Goal: Transaction & Acquisition: Book appointment/travel/reservation

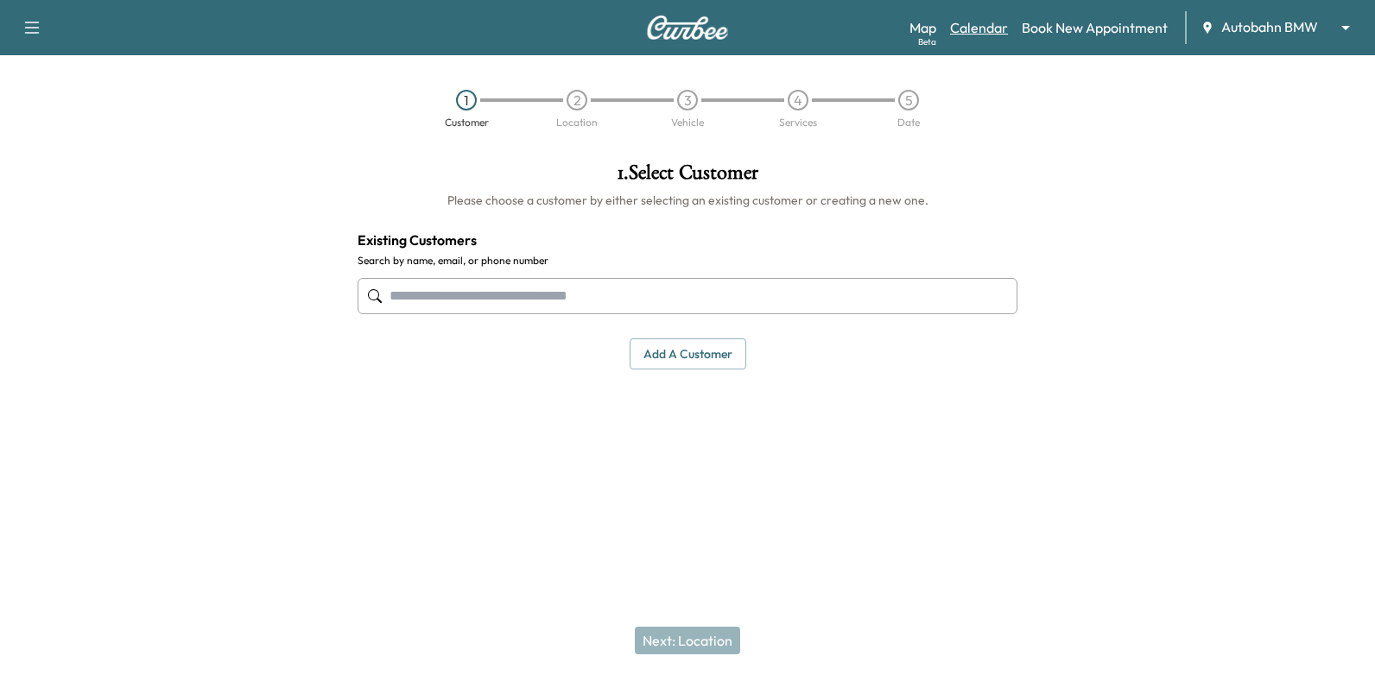
click at [991, 33] on link "Calendar" at bounding box center [979, 27] width 58 height 21
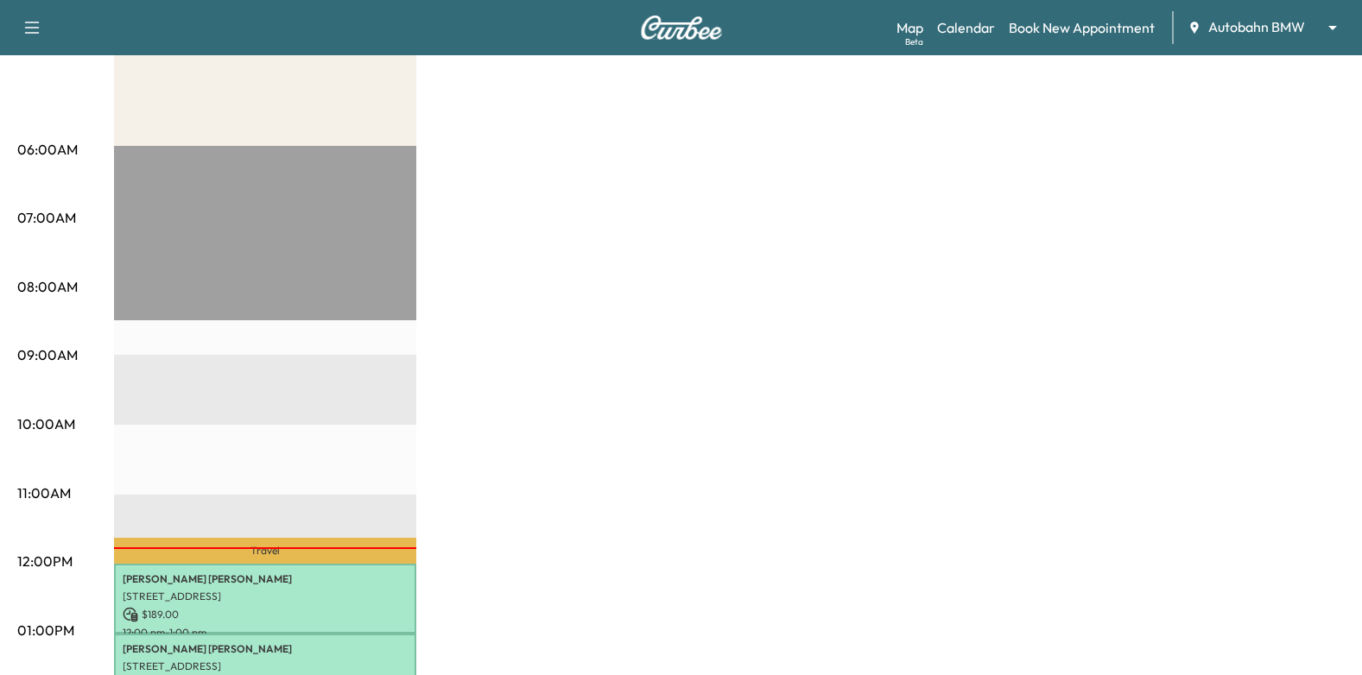
scroll to position [518, 0]
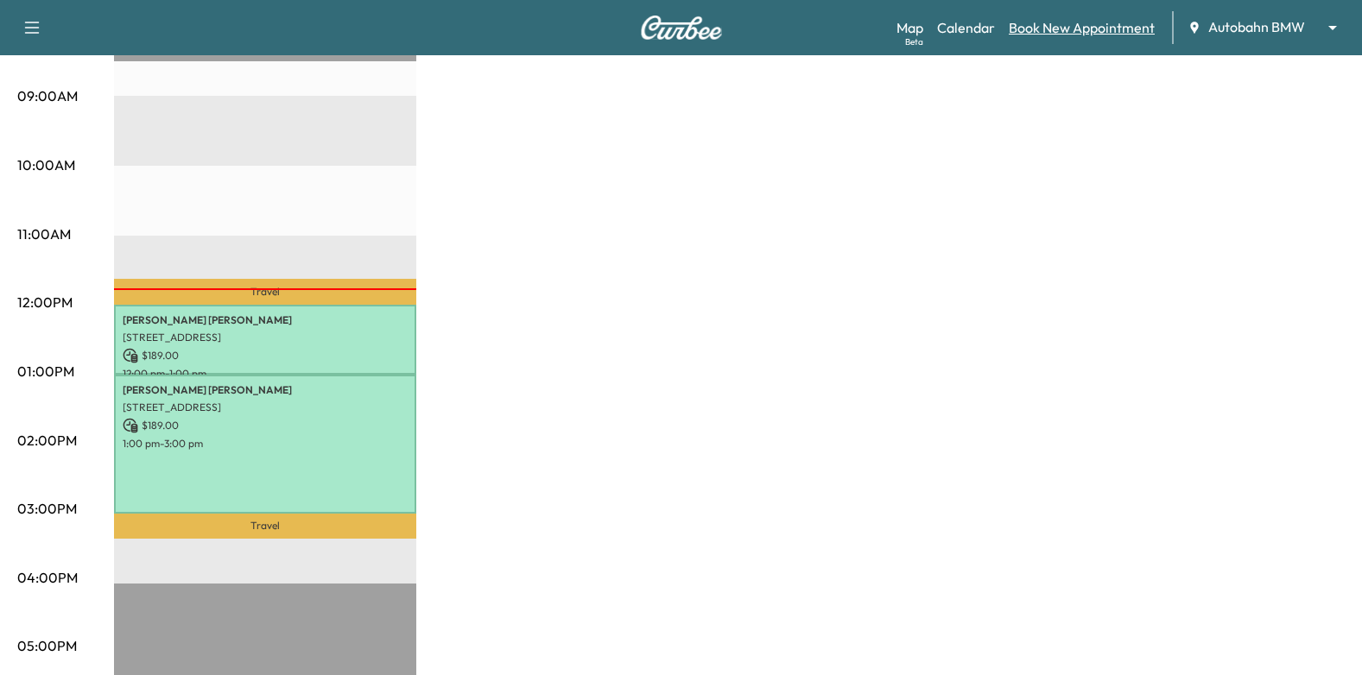
click at [1091, 25] on link "Book New Appointment" at bounding box center [1082, 27] width 146 height 21
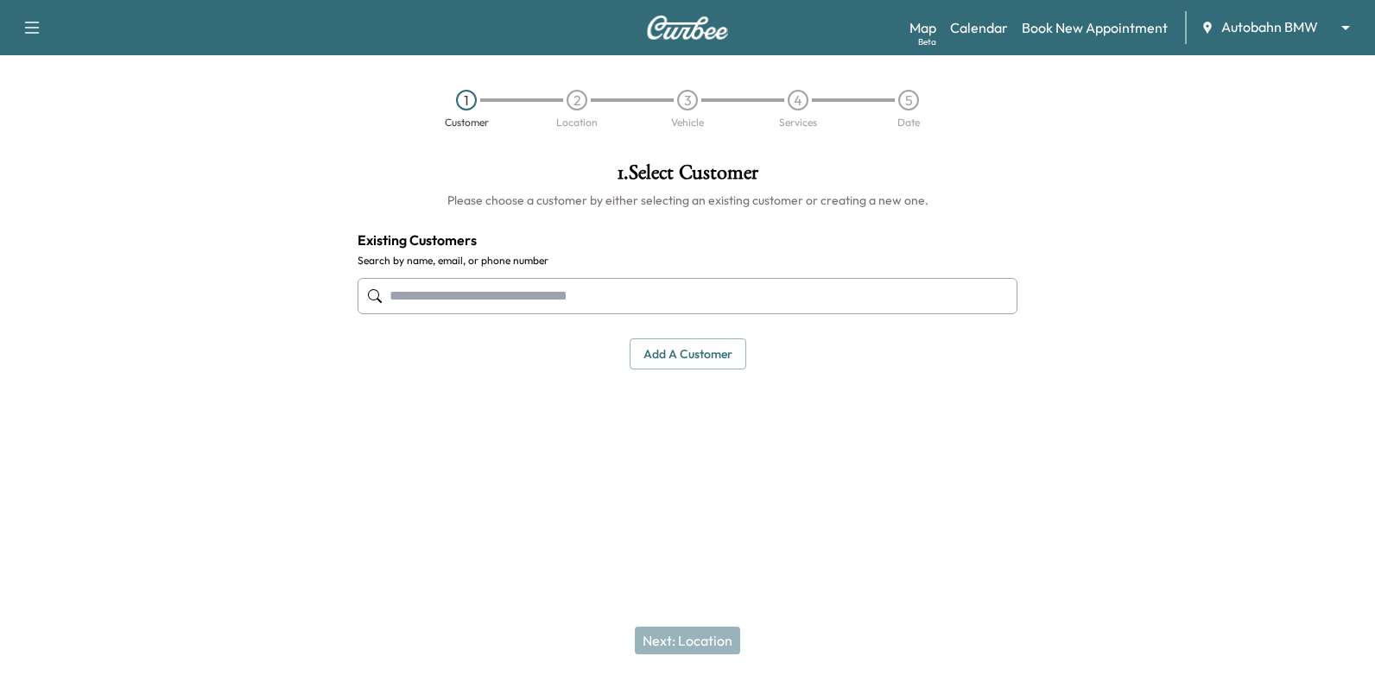
click at [675, 295] on input "text" at bounding box center [688, 296] width 660 height 36
click at [679, 359] on button "Add a customer" at bounding box center [688, 355] width 117 height 32
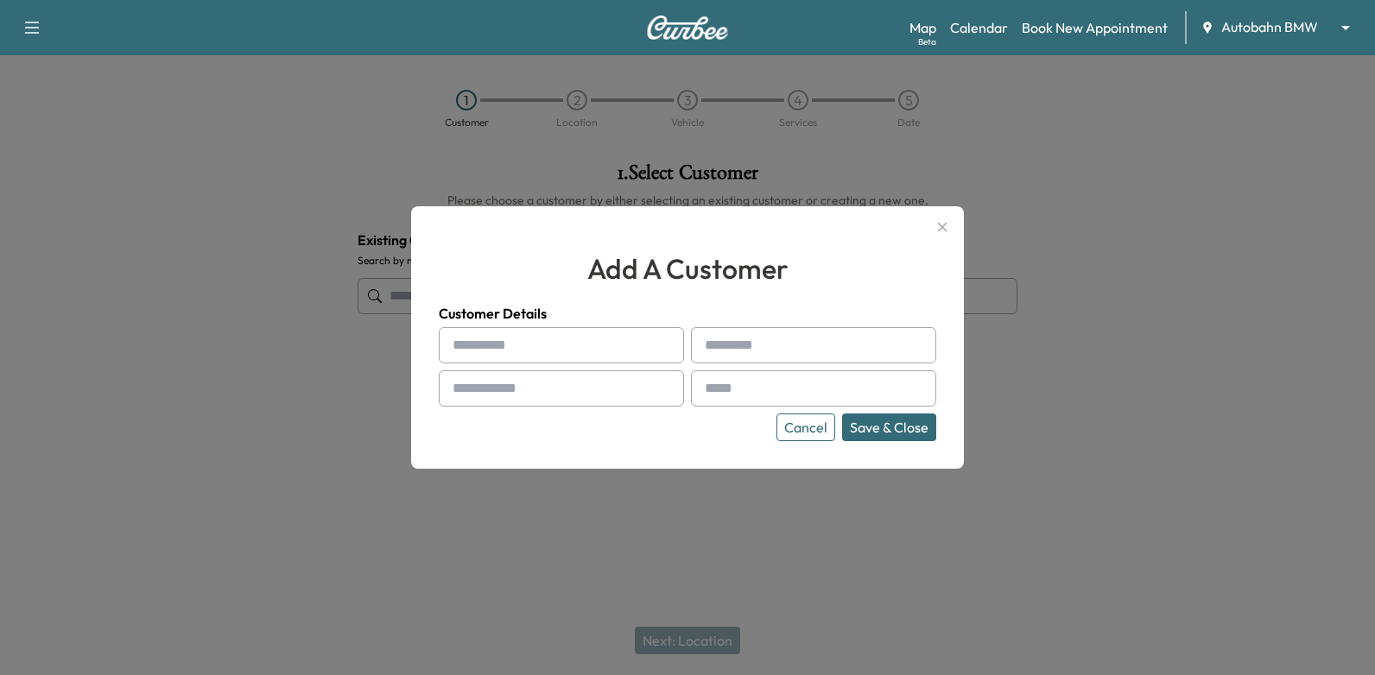
click at [564, 345] on input "text" at bounding box center [561, 345] width 245 height 36
paste input "*****"
type input "*****"
click at [747, 348] on input "text" at bounding box center [813, 345] width 245 height 36
paste input "*******"
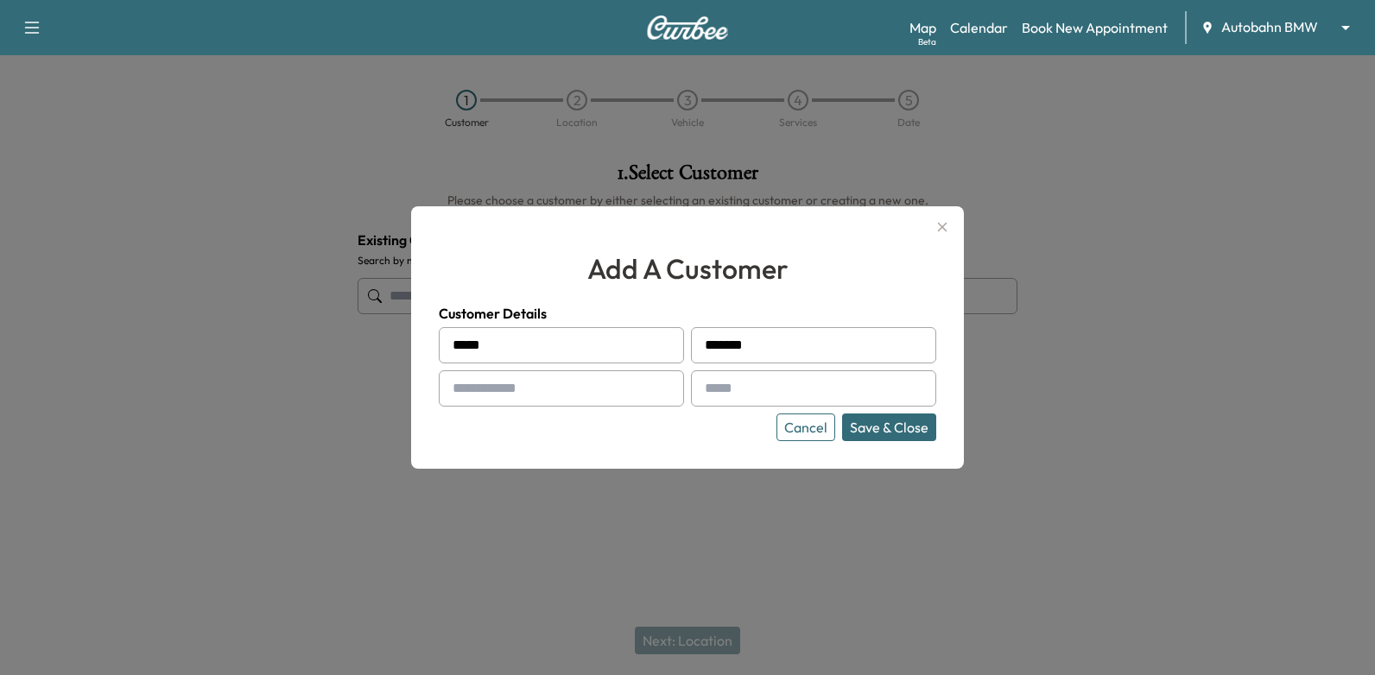
type input "*******"
click at [783, 393] on input "text" at bounding box center [813, 388] width 245 height 36
paste input "**********"
type input "**********"
click at [535, 383] on input "text" at bounding box center [561, 388] width 245 height 36
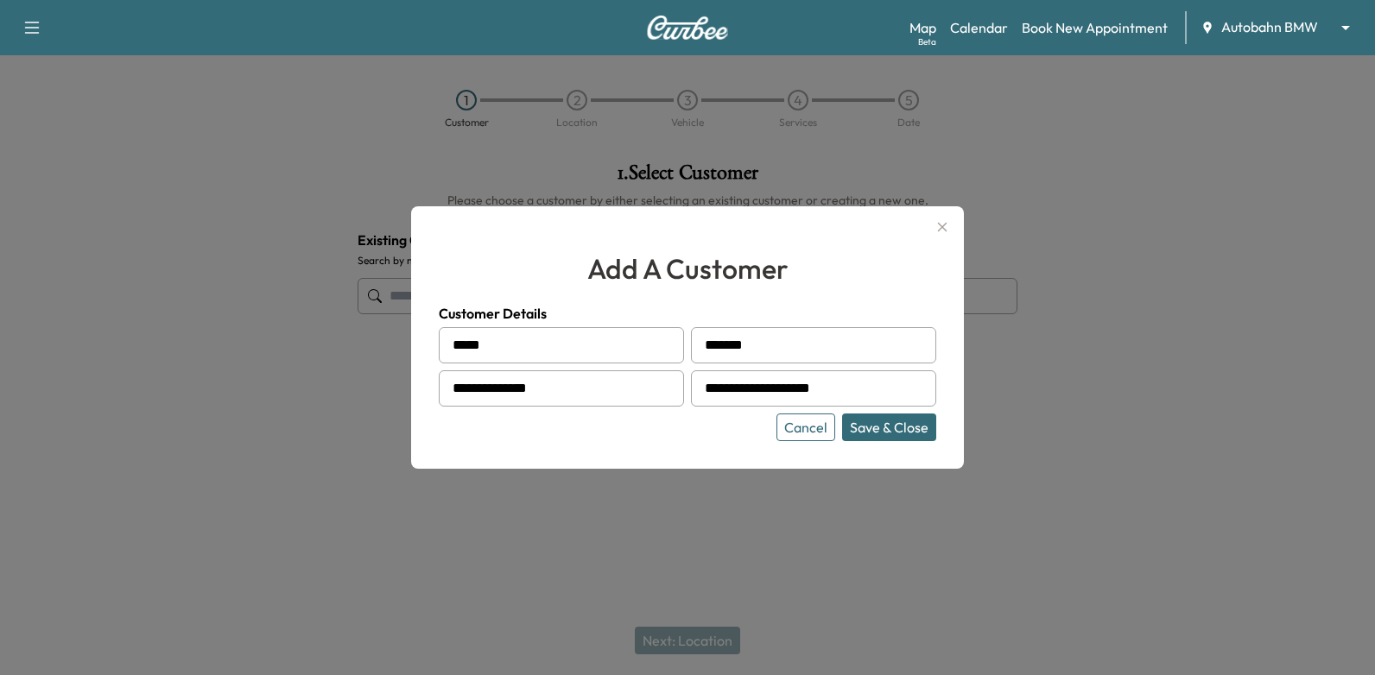
type input "**********"
click at [877, 417] on button "Save & Close" at bounding box center [889, 428] width 94 height 28
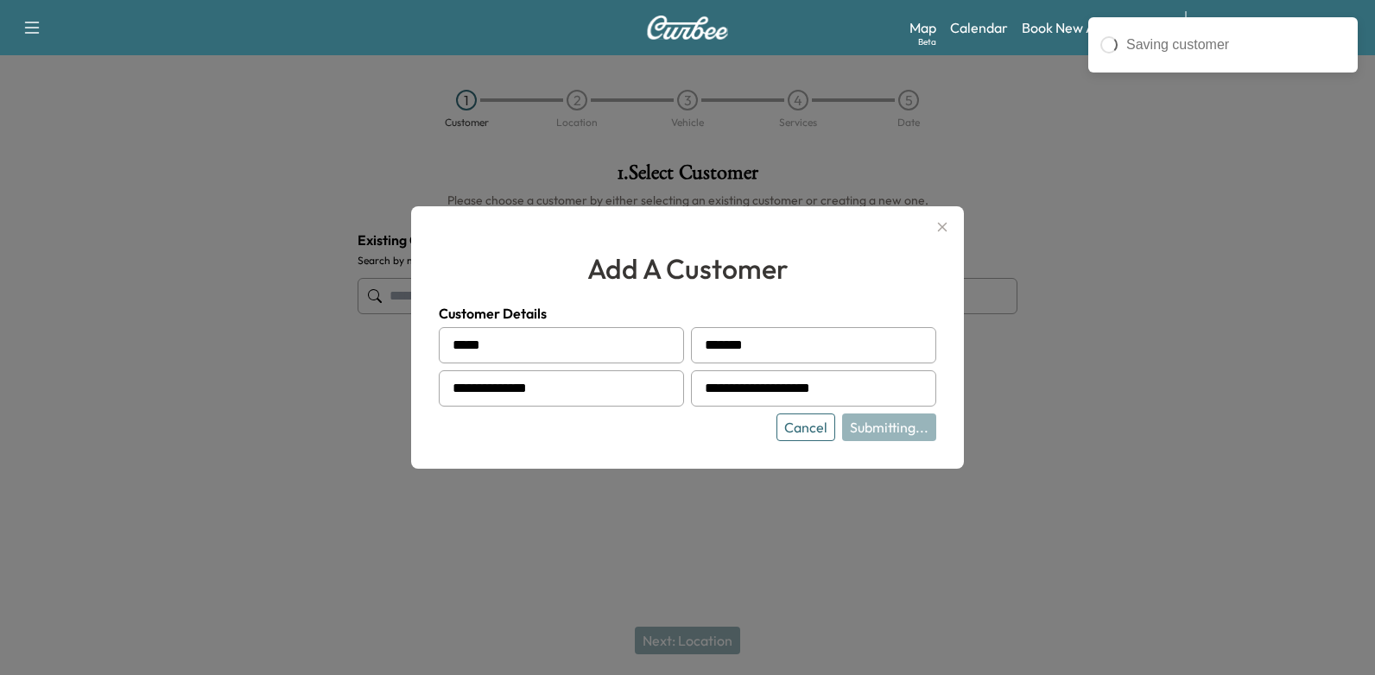
type input "**********"
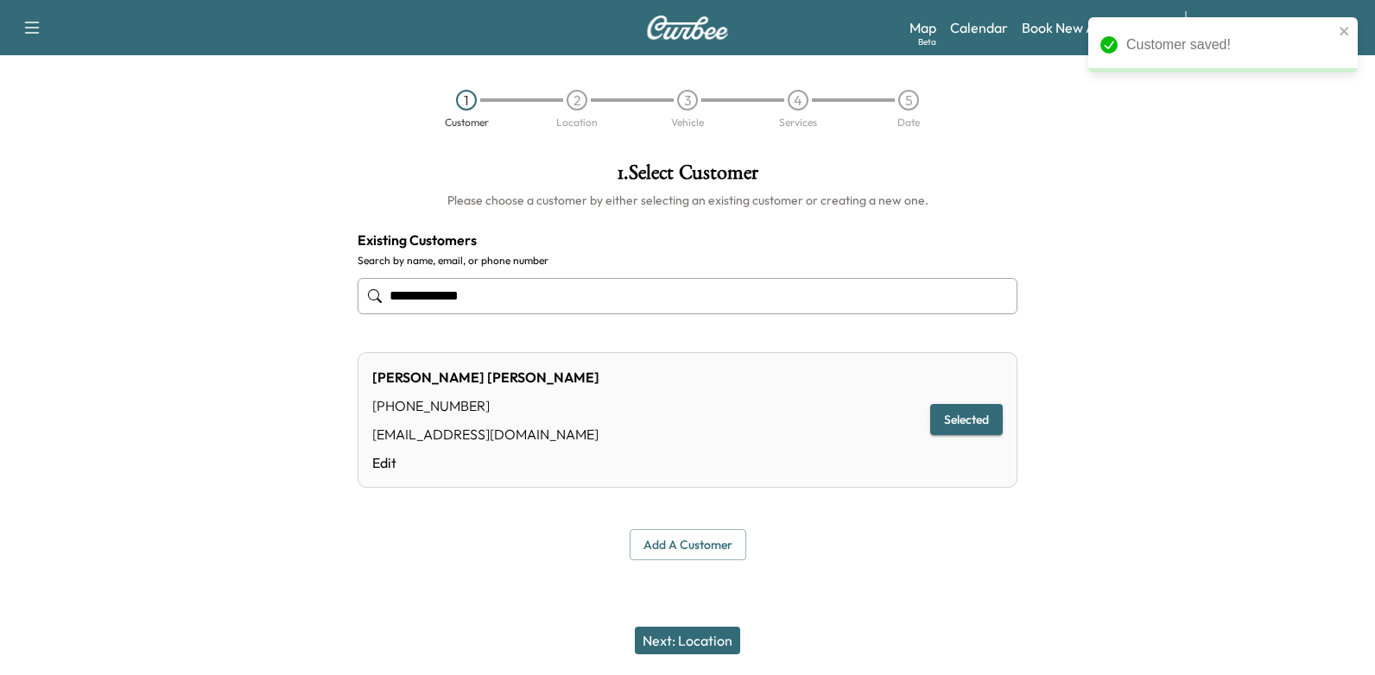
click at [714, 652] on button "Next: Location" at bounding box center [687, 641] width 105 height 28
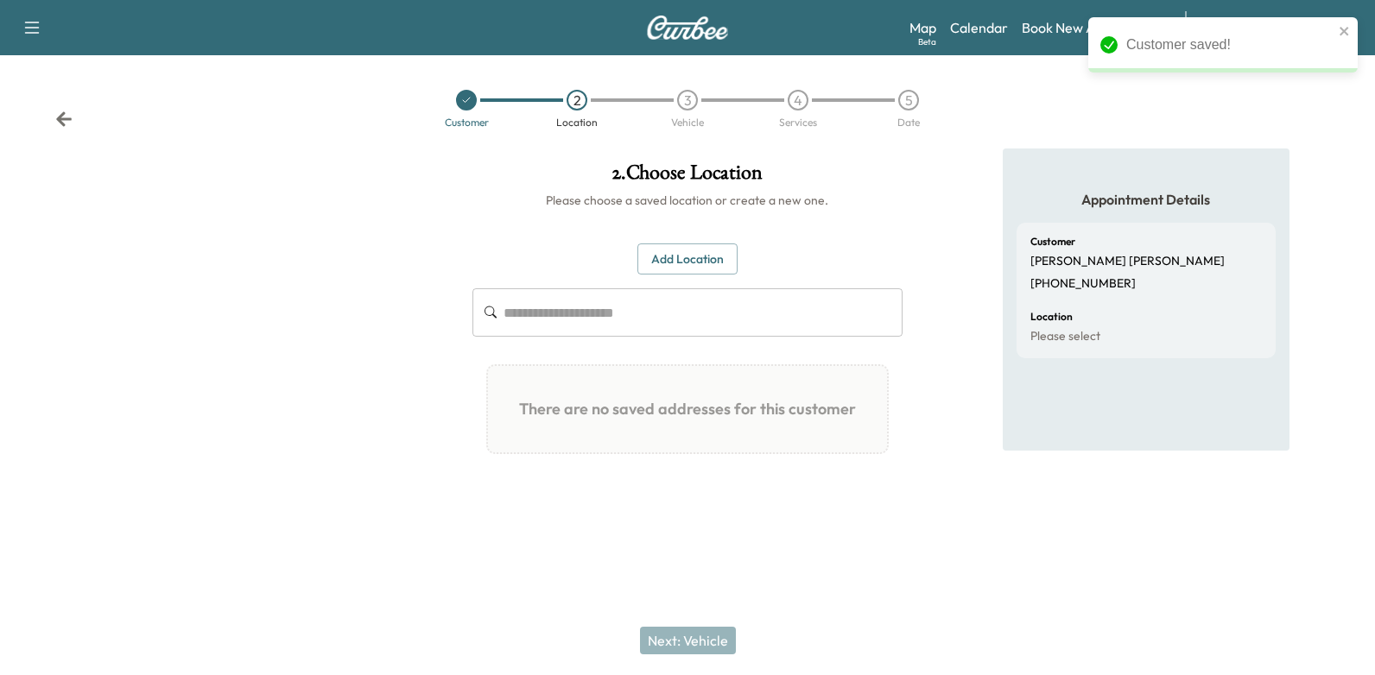
click at [734, 256] on button "Add Location" at bounding box center [687, 260] width 100 height 32
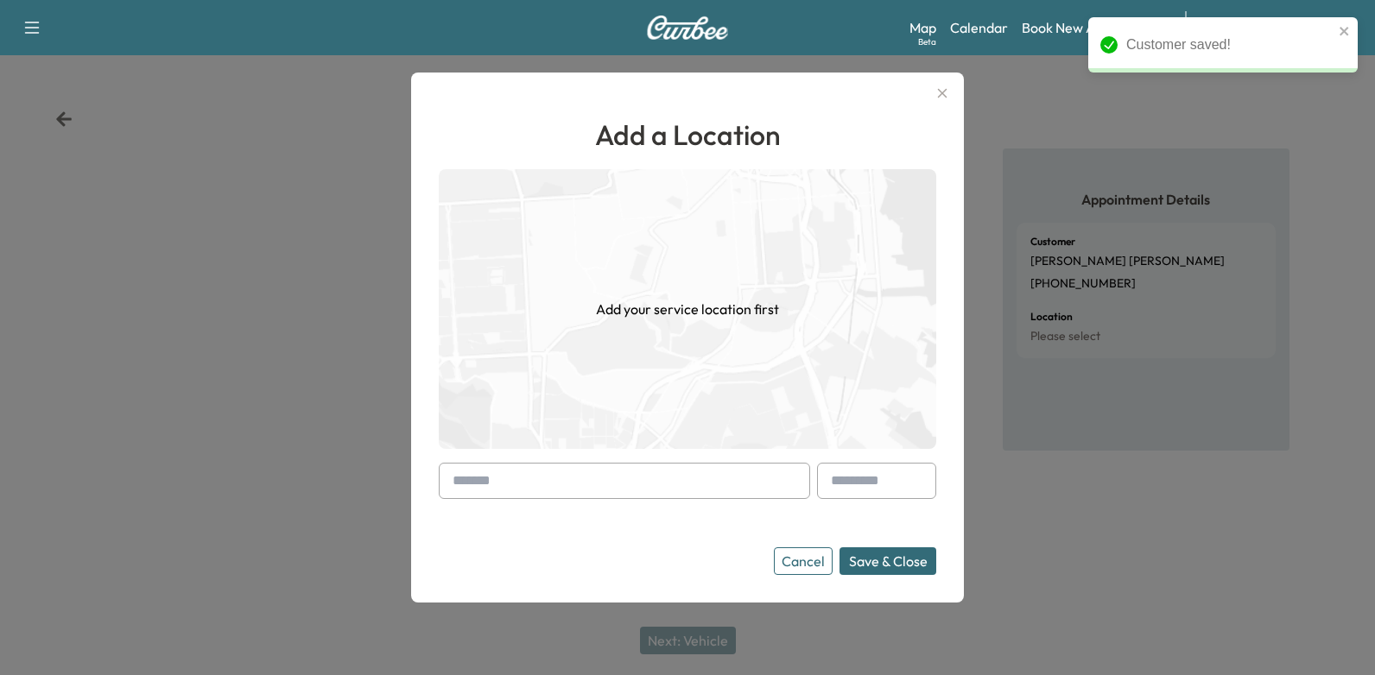
click at [629, 488] on input "text" at bounding box center [624, 481] width 371 height 36
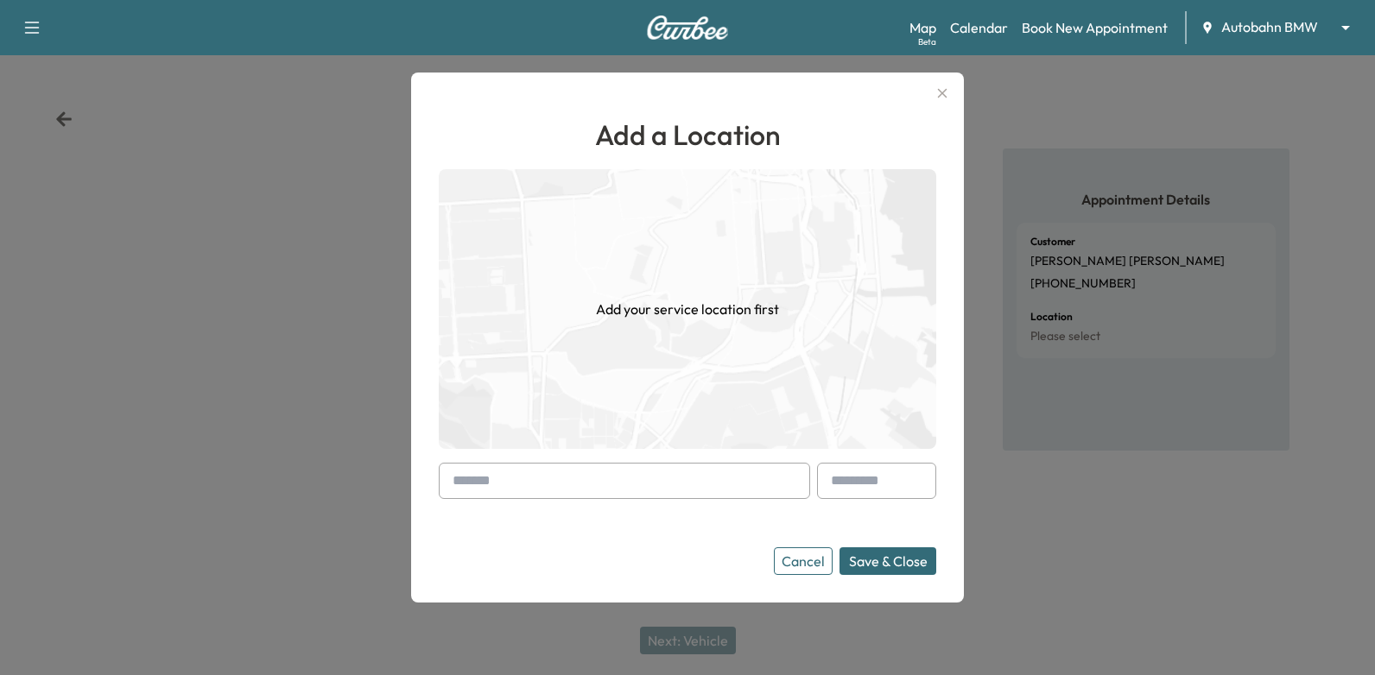
paste input "**********"
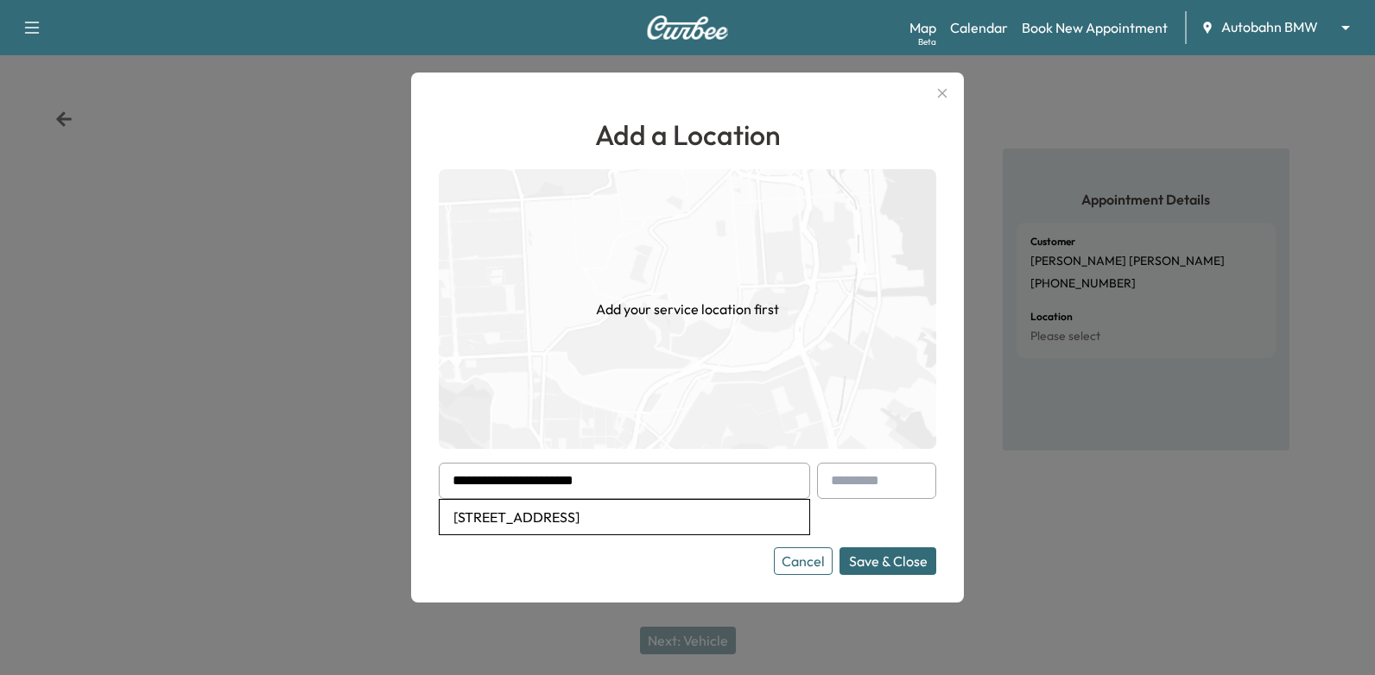
click at [666, 521] on li "5909 Tuleys Creek Drive, Fort Worth, TX, USA" at bounding box center [625, 517] width 370 height 35
type input "**********"
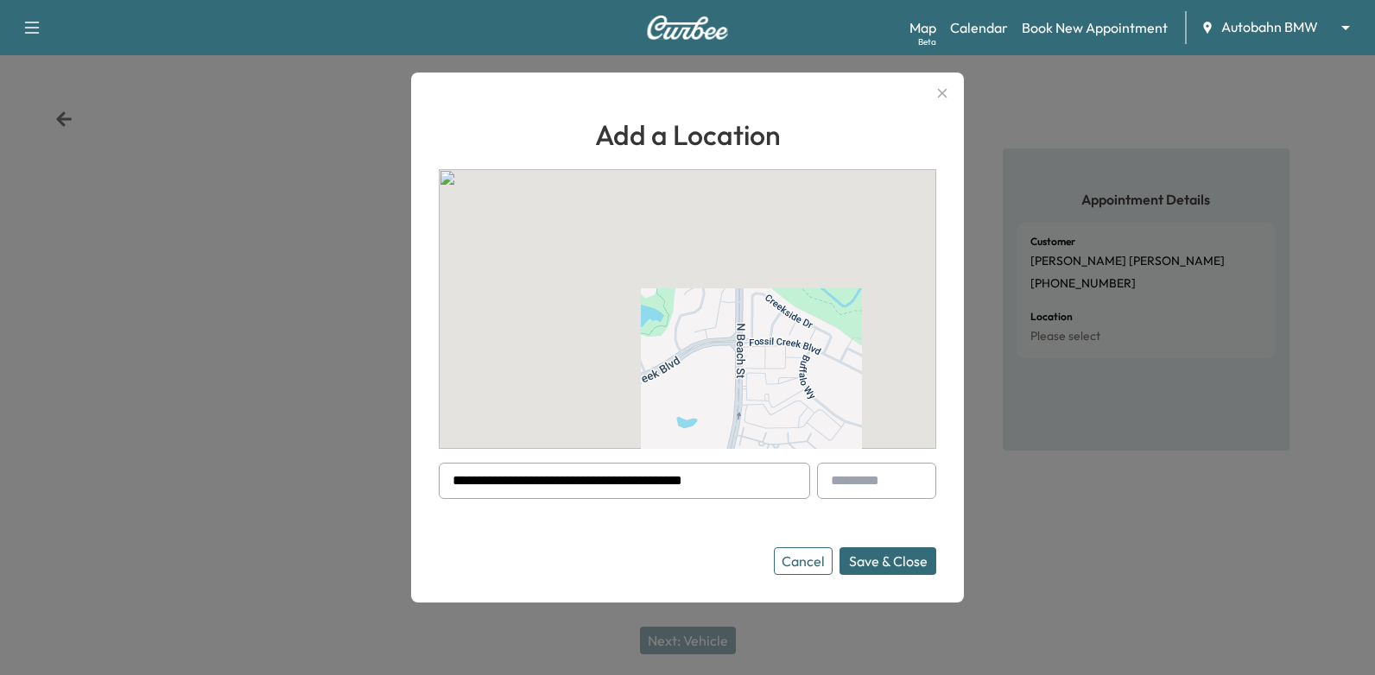
click at [870, 554] on button "Save & Close" at bounding box center [887, 562] width 97 height 28
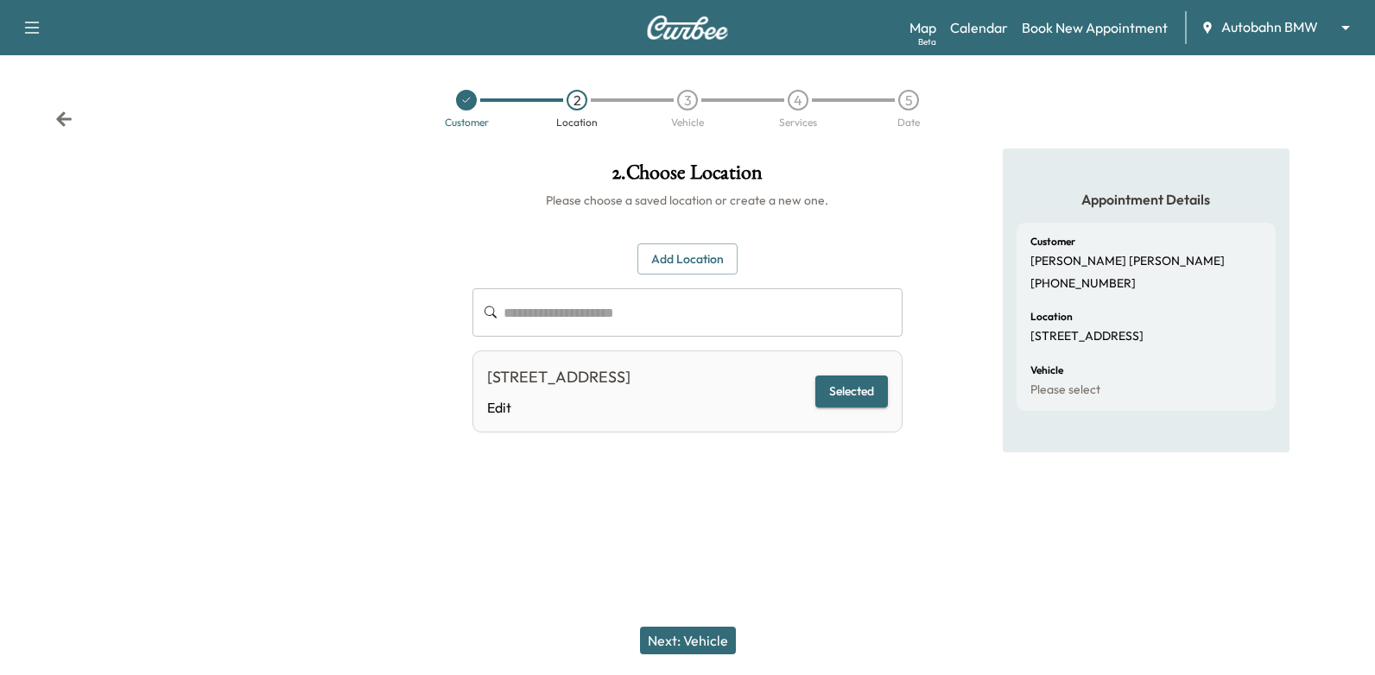
click at [712, 633] on button "Next: Vehicle" at bounding box center [688, 641] width 96 height 28
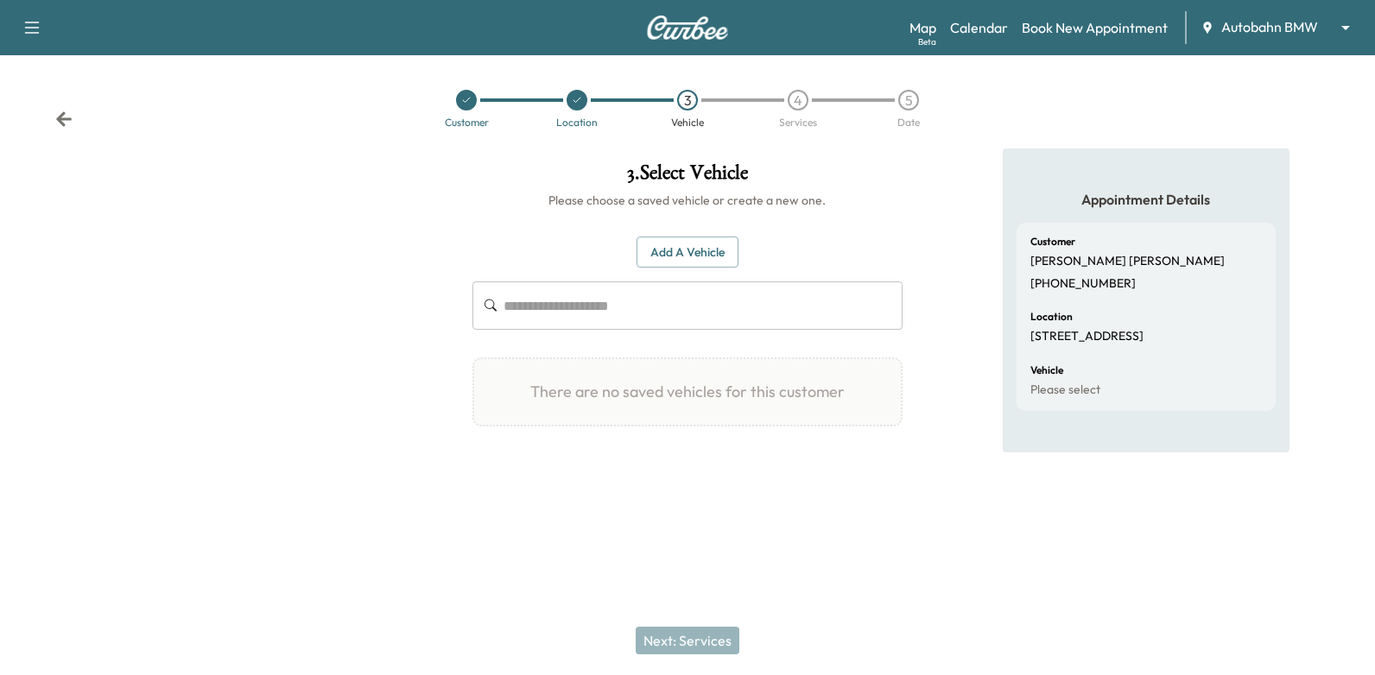
click at [699, 241] on button "Add a Vehicle" at bounding box center [687, 253] width 102 height 32
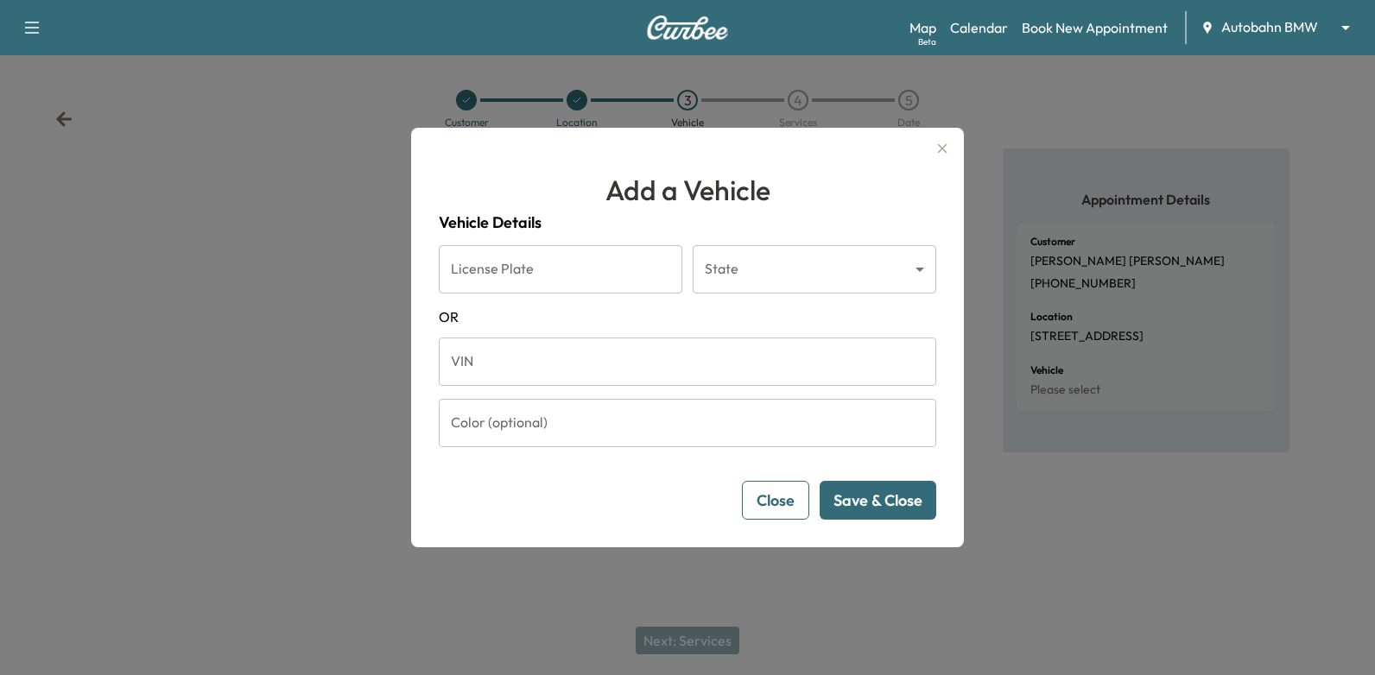
click at [944, 149] on icon "button" at bounding box center [942, 148] width 21 height 21
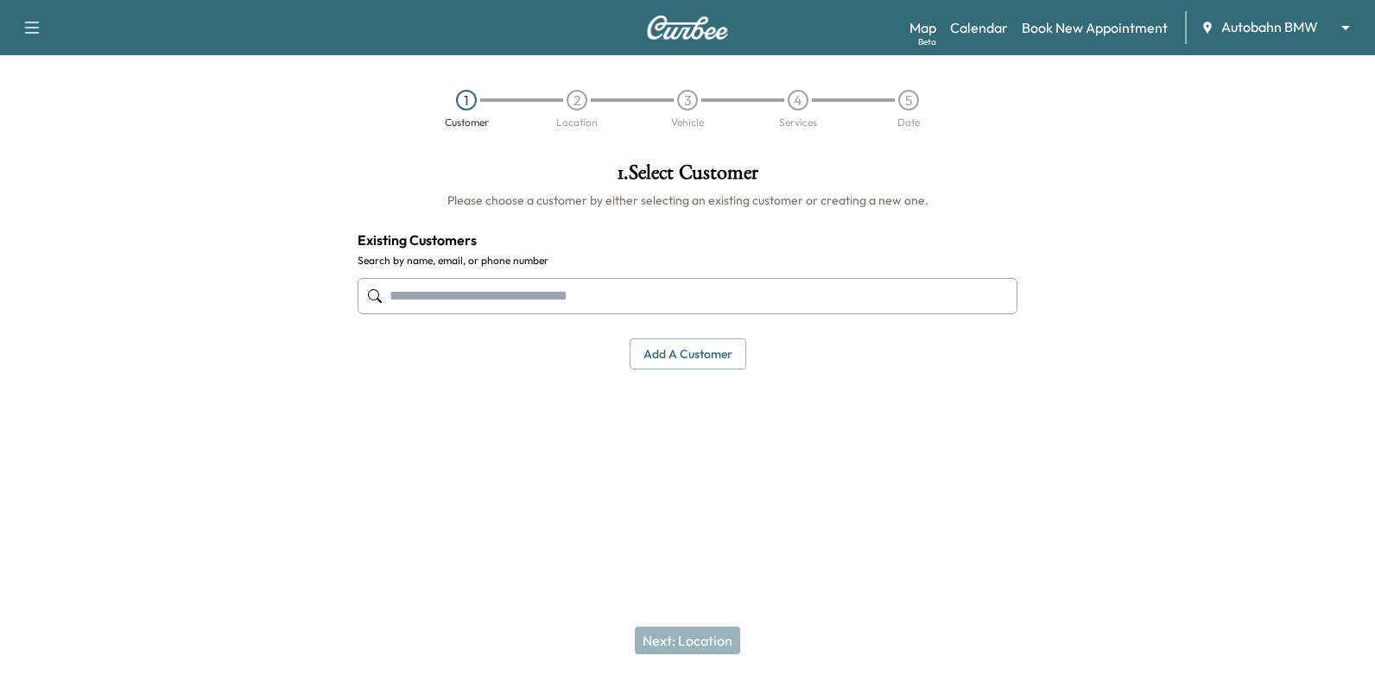
click at [1276, 32] on body "Support Log Out Map Beta Calendar Book New Appointment Autobahn BMW ******** ​ …" at bounding box center [687, 337] width 1375 height 675
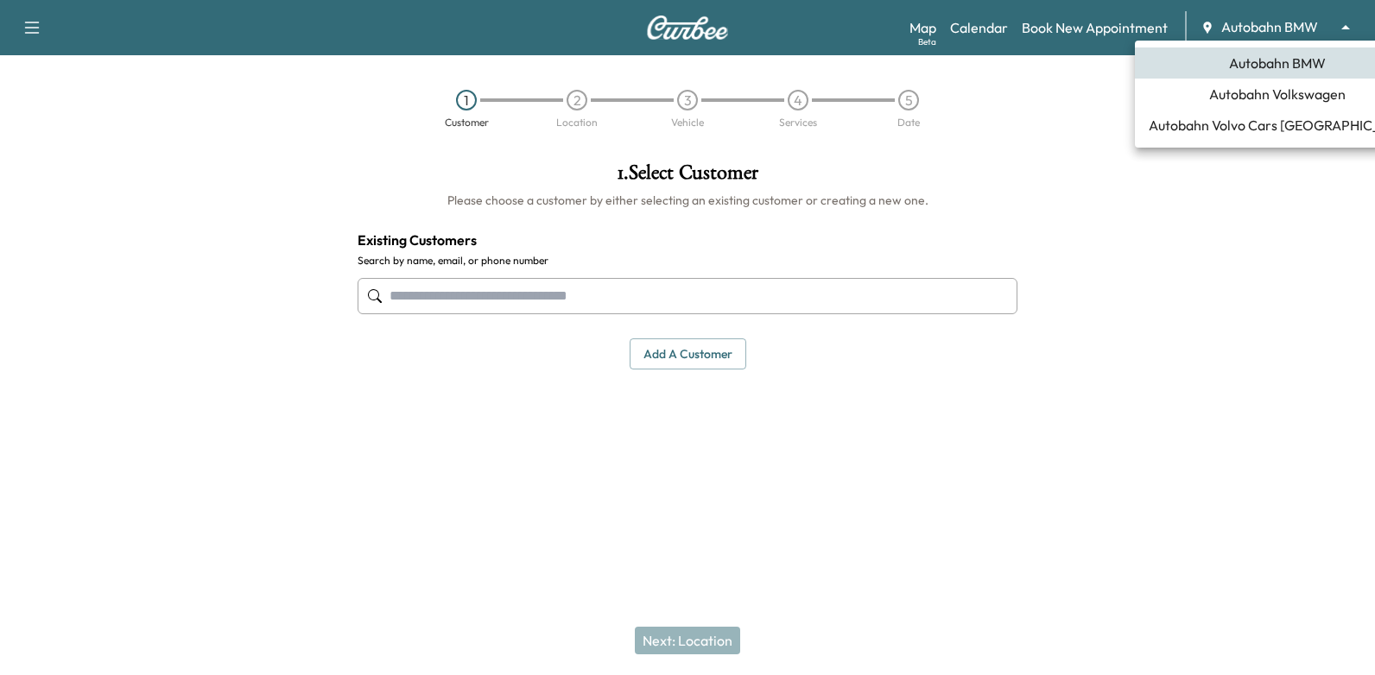
click at [1266, 101] on span "Autobahn Volkswagen" at bounding box center [1277, 94] width 136 height 21
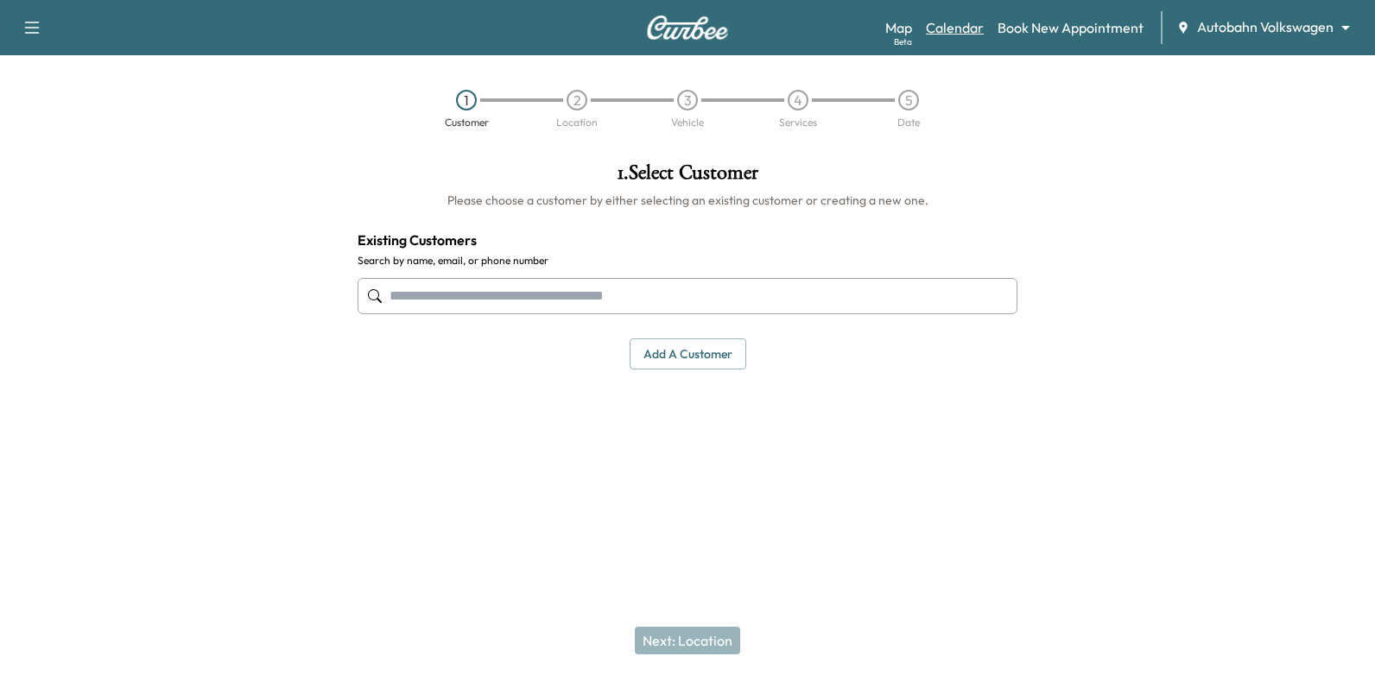
drag, startPoint x: 1015, startPoint y: 37, endPoint x: 975, endPoint y: 29, distance: 40.5
click at [975, 29] on link "Calendar" at bounding box center [955, 27] width 58 height 21
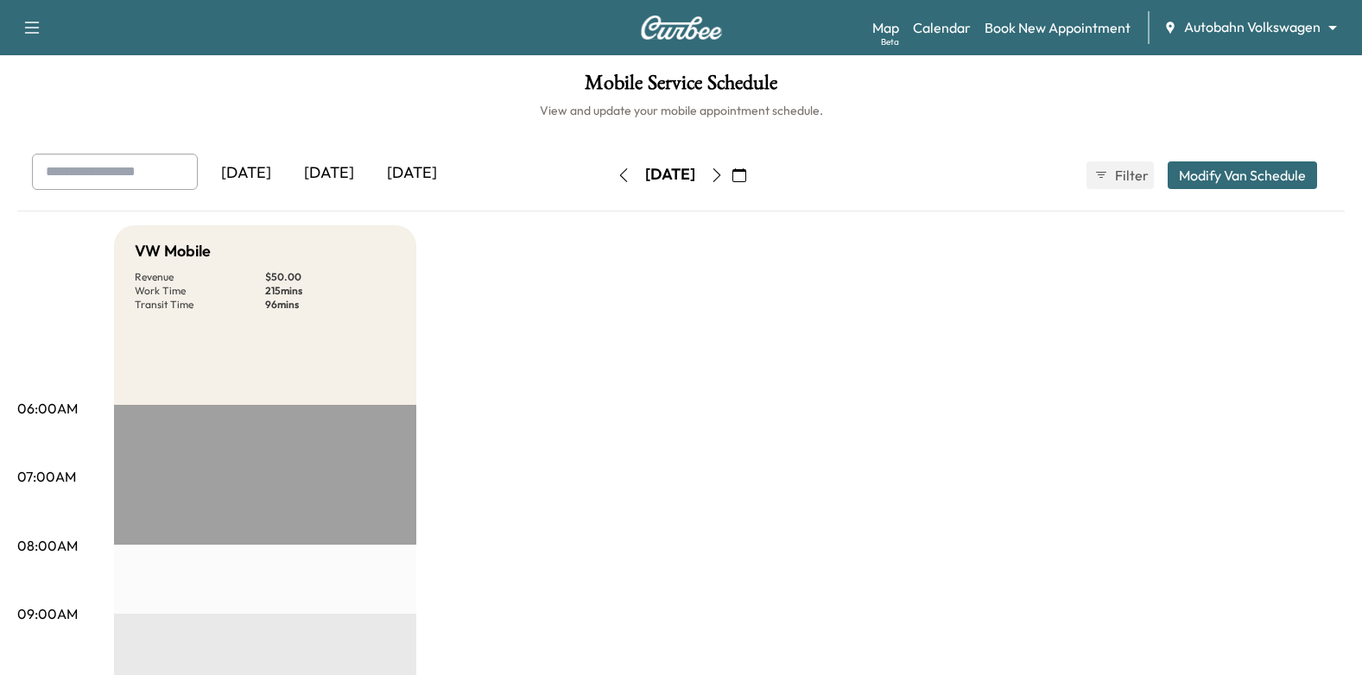
click at [731, 168] on button "button" at bounding box center [716, 175] width 29 height 28
click at [724, 180] on icon "button" at bounding box center [717, 175] width 14 height 14
click at [1030, 27] on link "Book New Appointment" at bounding box center [1057, 27] width 146 height 21
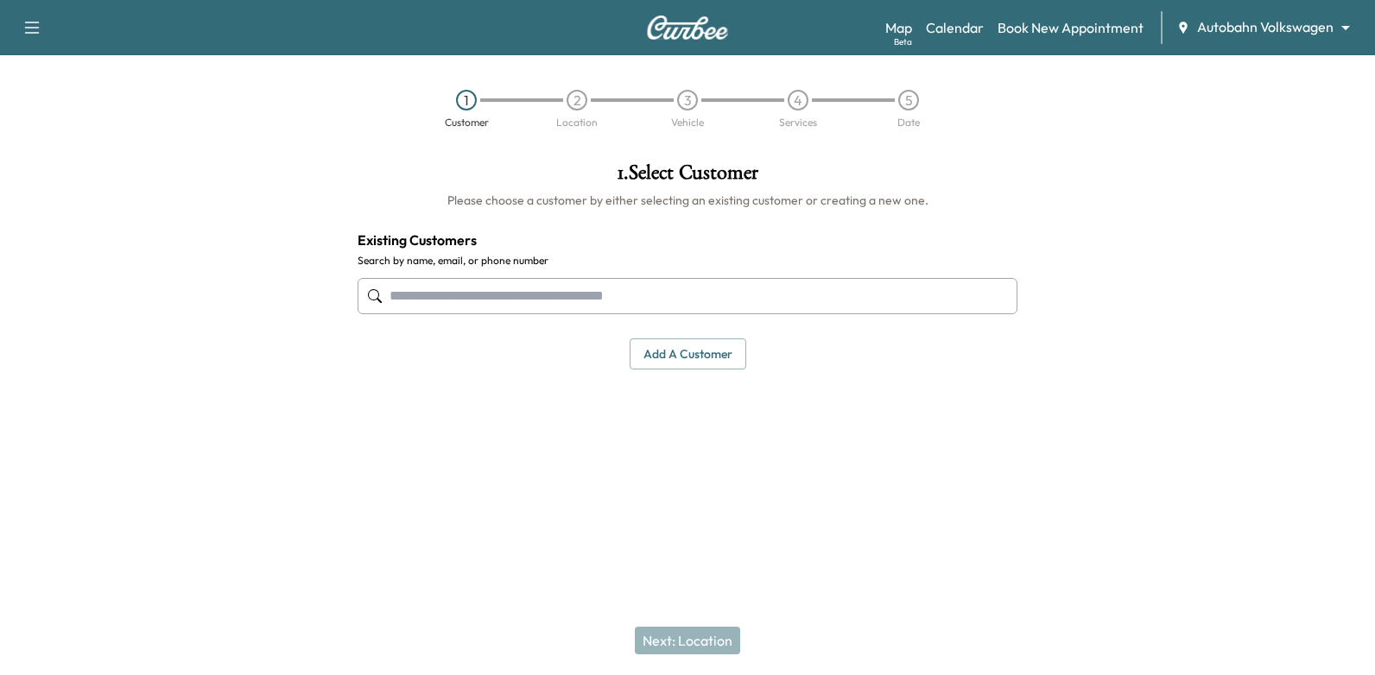
click at [870, 294] on input "text" at bounding box center [688, 296] width 660 height 36
click at [881, 288] on input "text" at bounding box center [688, 296] width 660 height 36
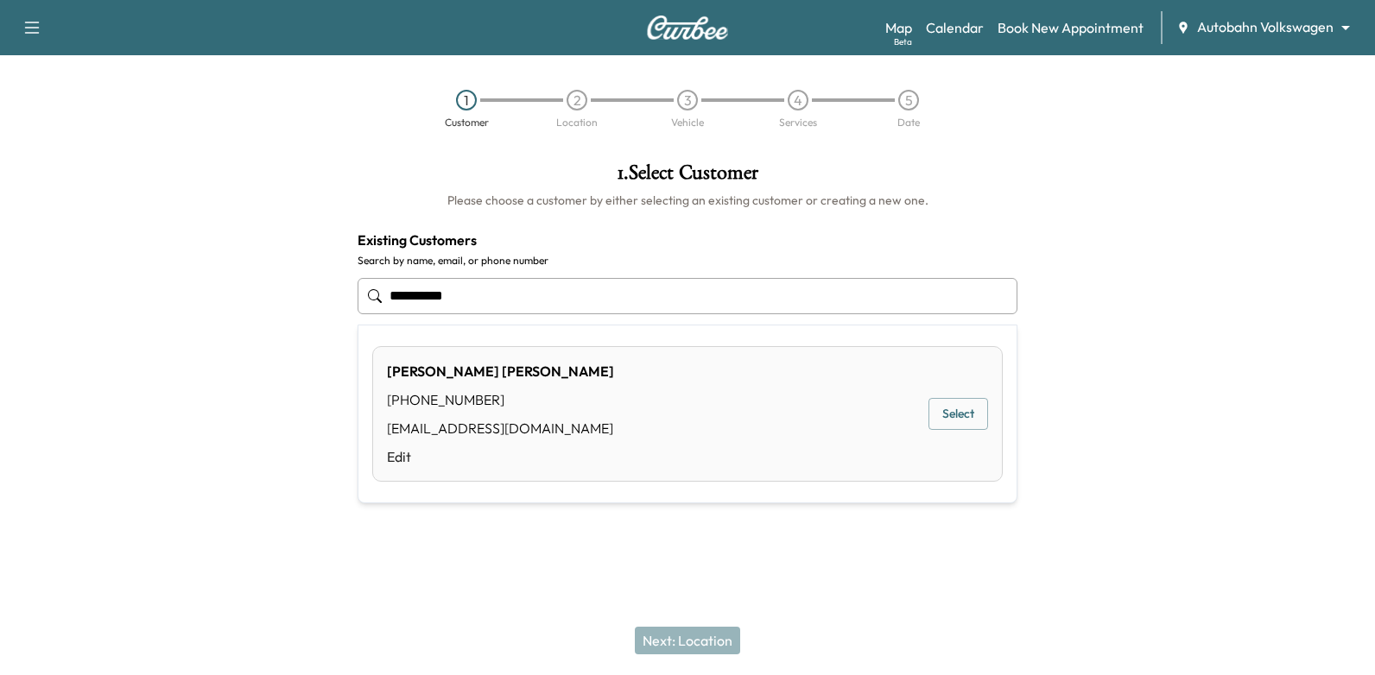
click at [985, 422] on button "Select" at bounding box center [958, 414] width 60 height 32
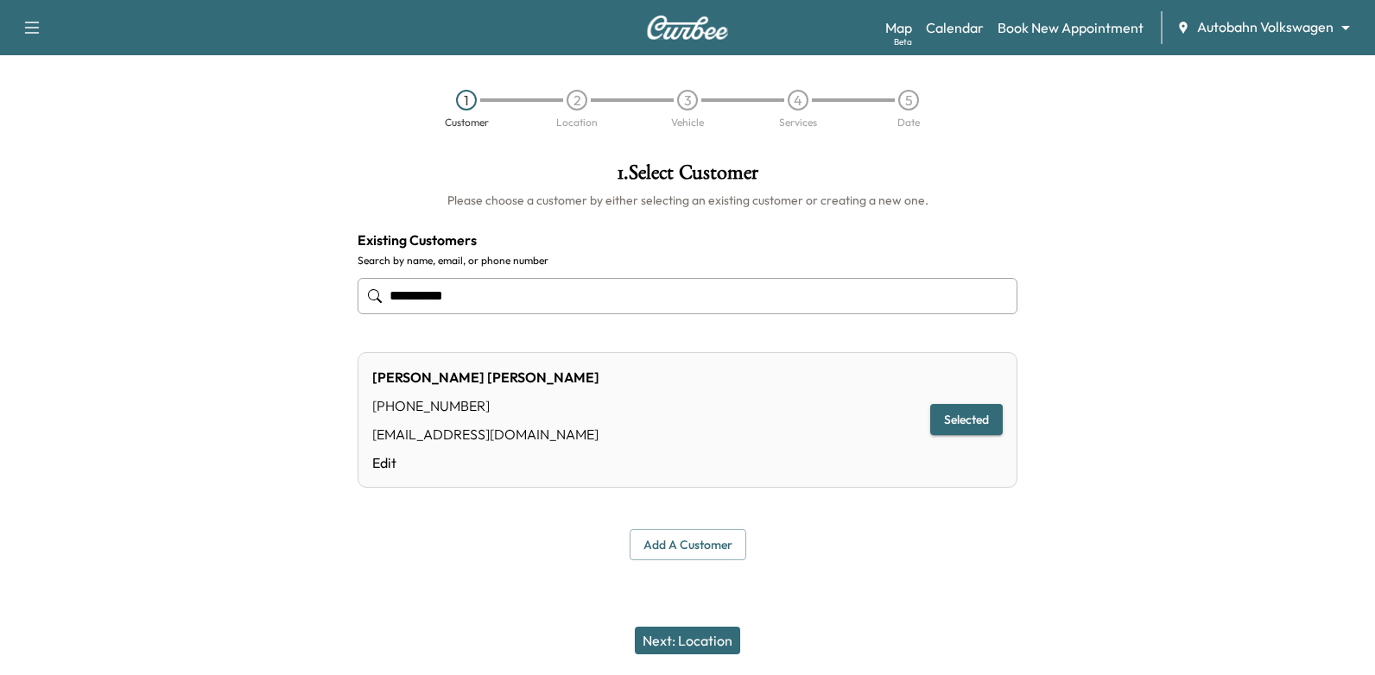
type input "**********"
click at [717, 640] on button "Next: Location" at bounding box center [687, 641] width 105 height 28
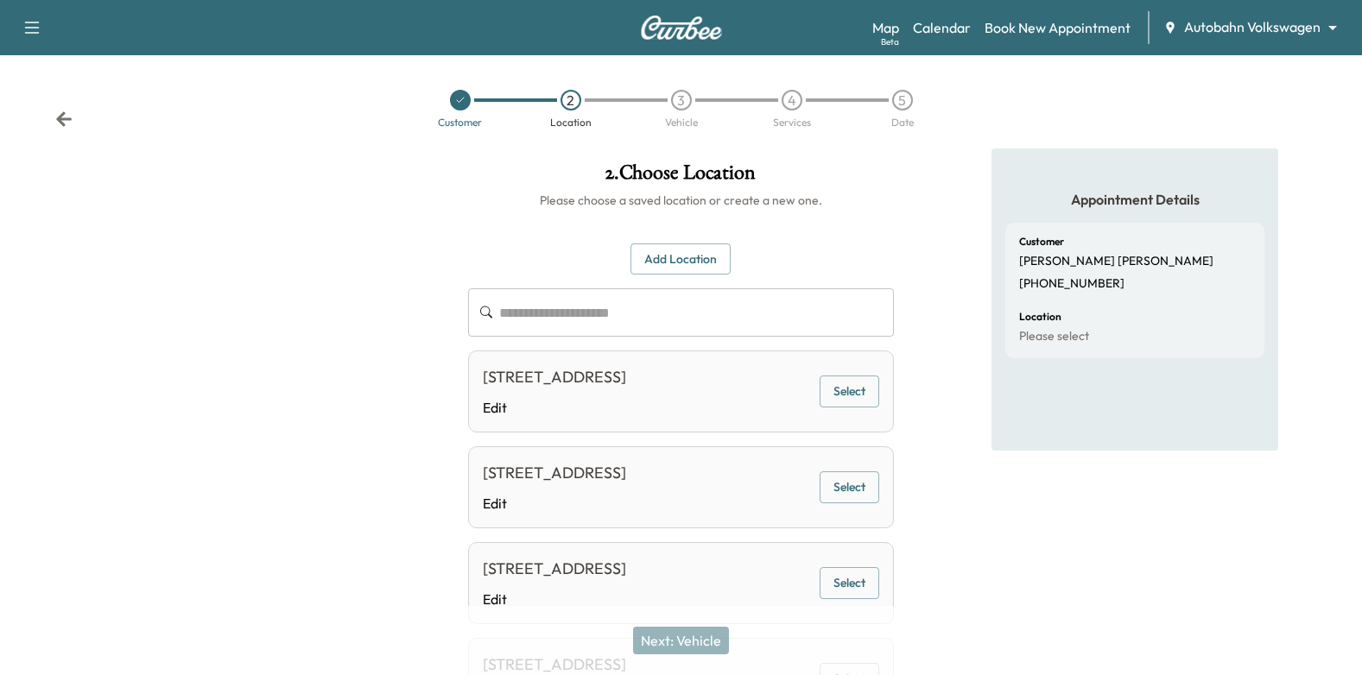
click at [864, 402] on button "Select" at bounding box center [850, 392] width 60 height 32
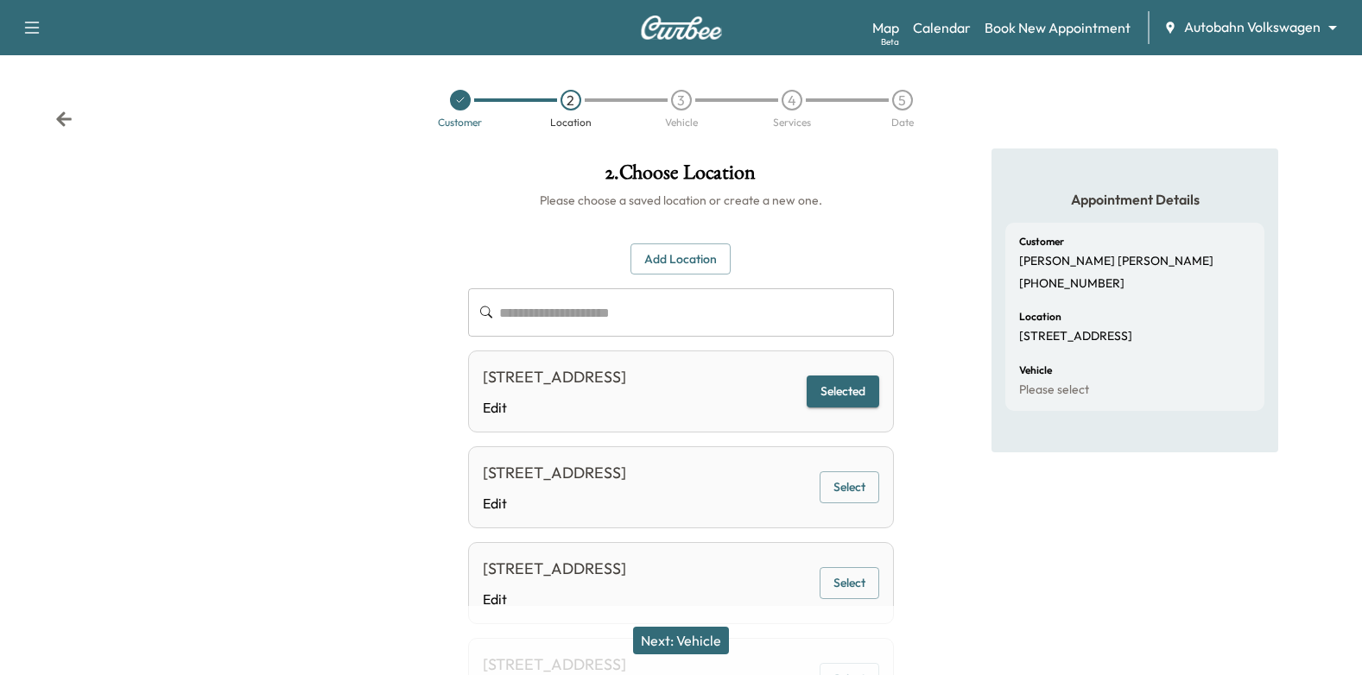
click at [687, 642] on button "Next: Vehicle" at bounding box center [681, 641] width 96 height 28
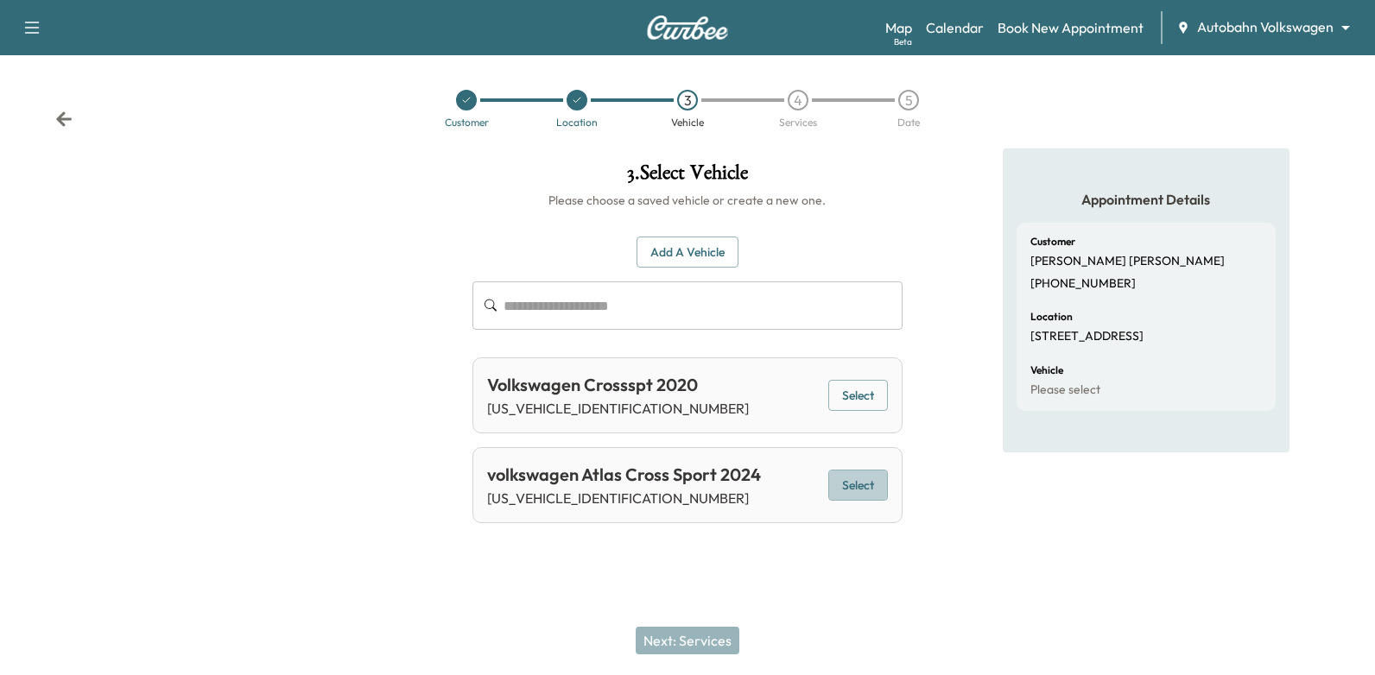
click at [858, 492] on button "Select" at bounding box center [858, 486] width 60 height 32
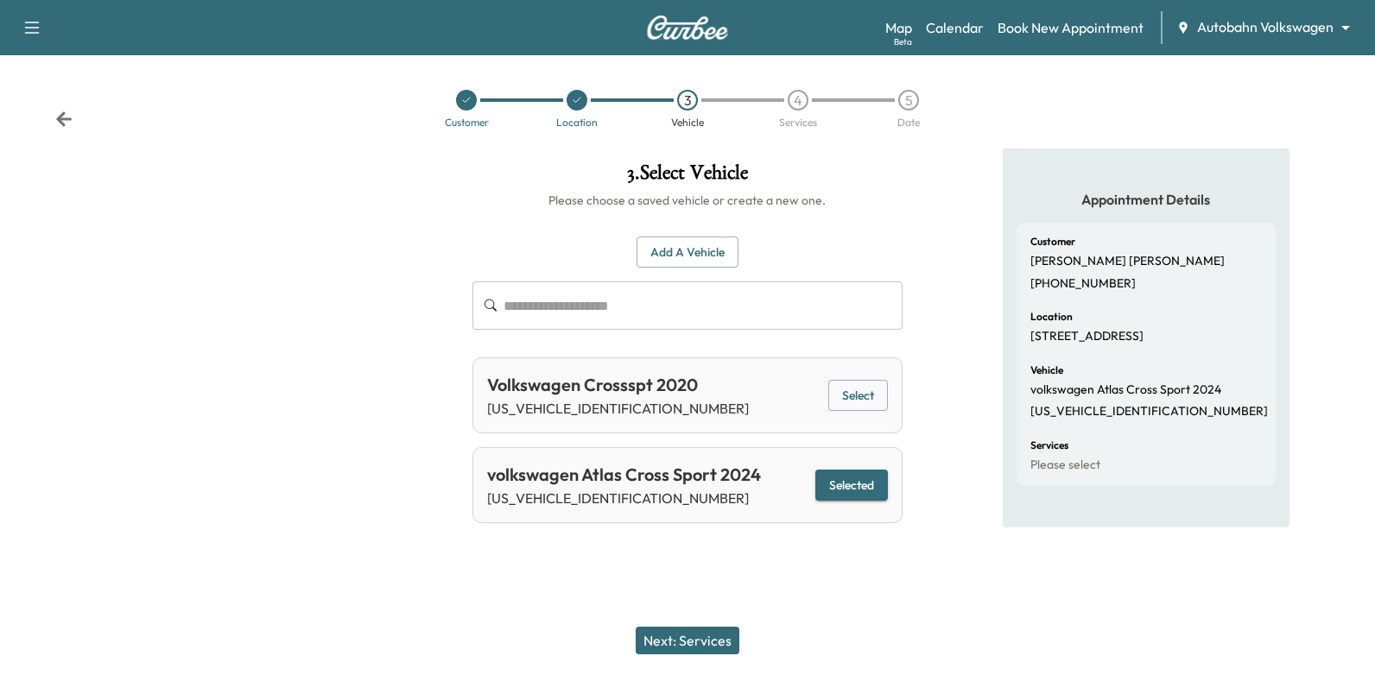
click at [714, 643] on button "Next: Services" at bounding box center [688, 641] width 104 height 28
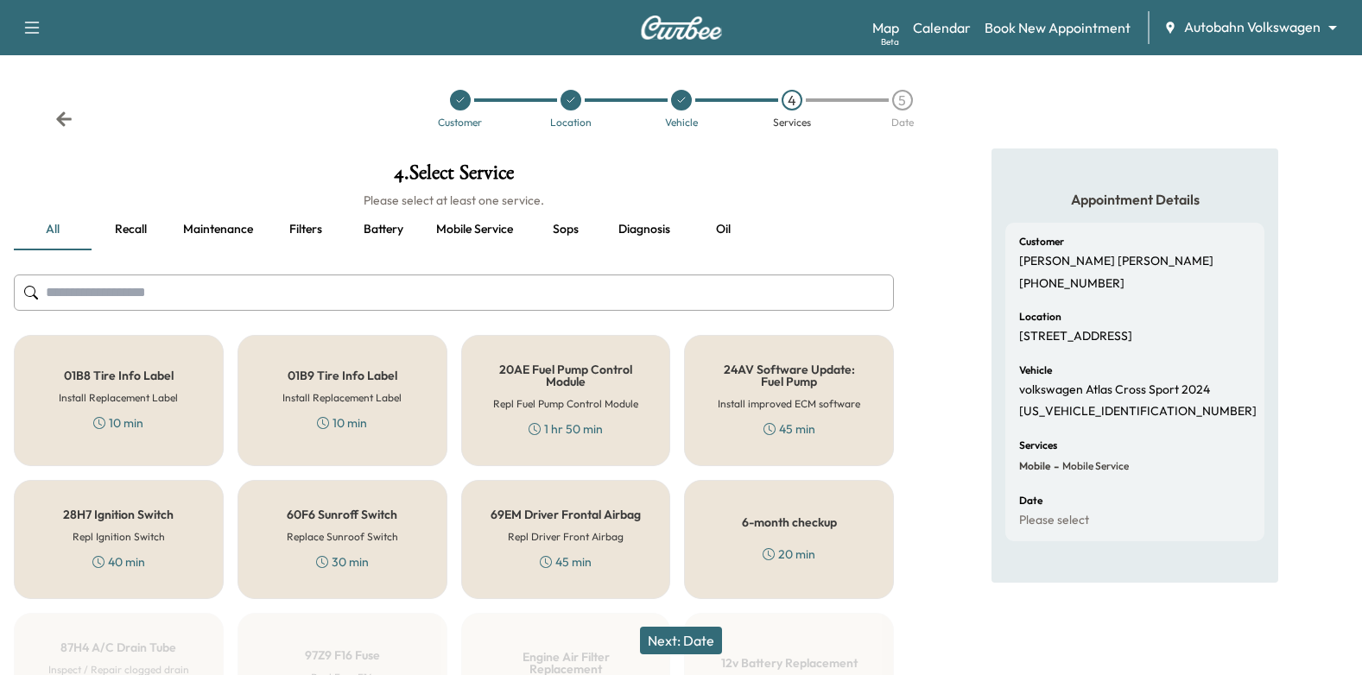
click at [138, 231] on button "Recall" at bounding box center [131, 229] width 78 height 41
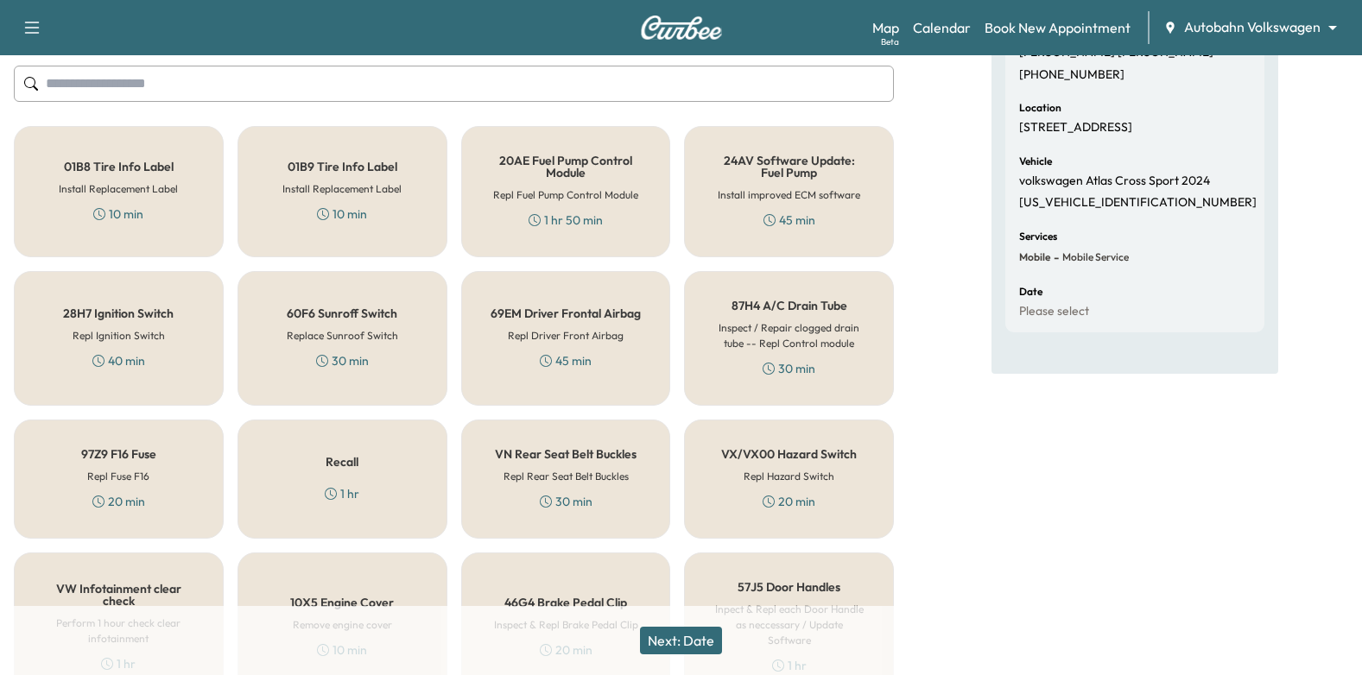
scroll to position [266, 0]
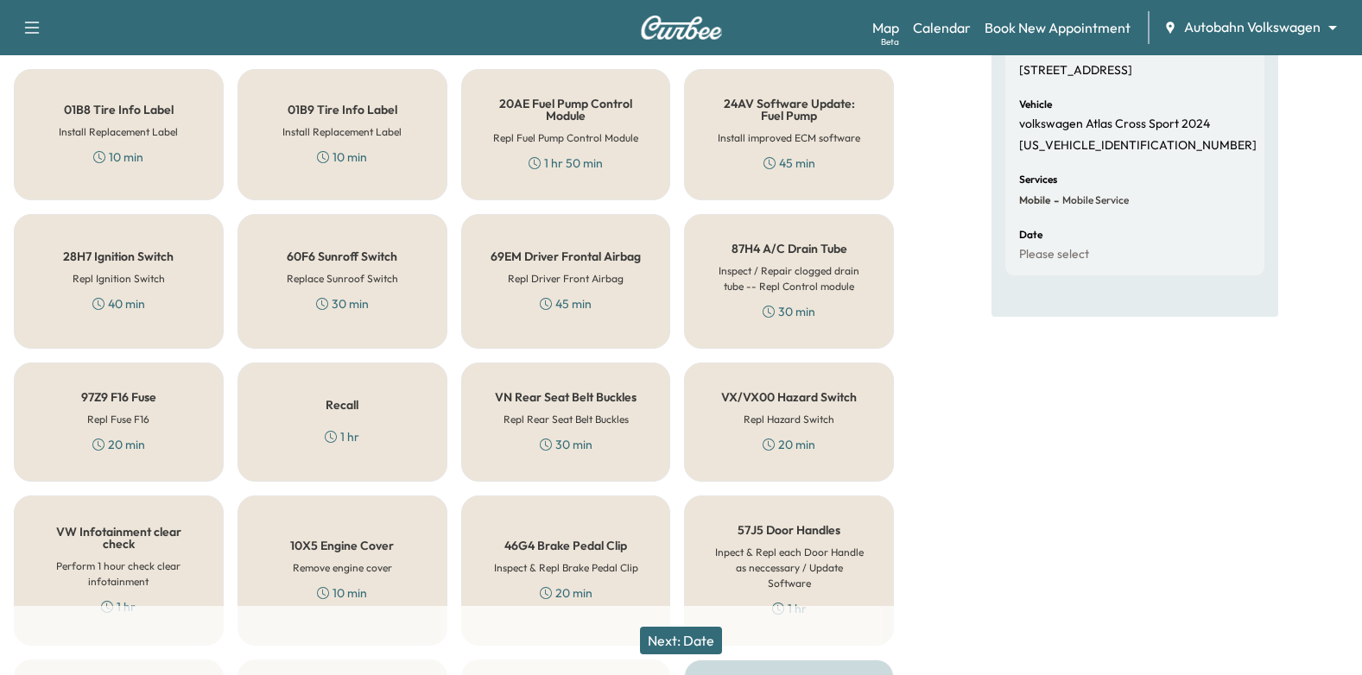
click at [377, 427] on div "Recall 1 hr" at bounding box center [342, 422] width 210 height 119
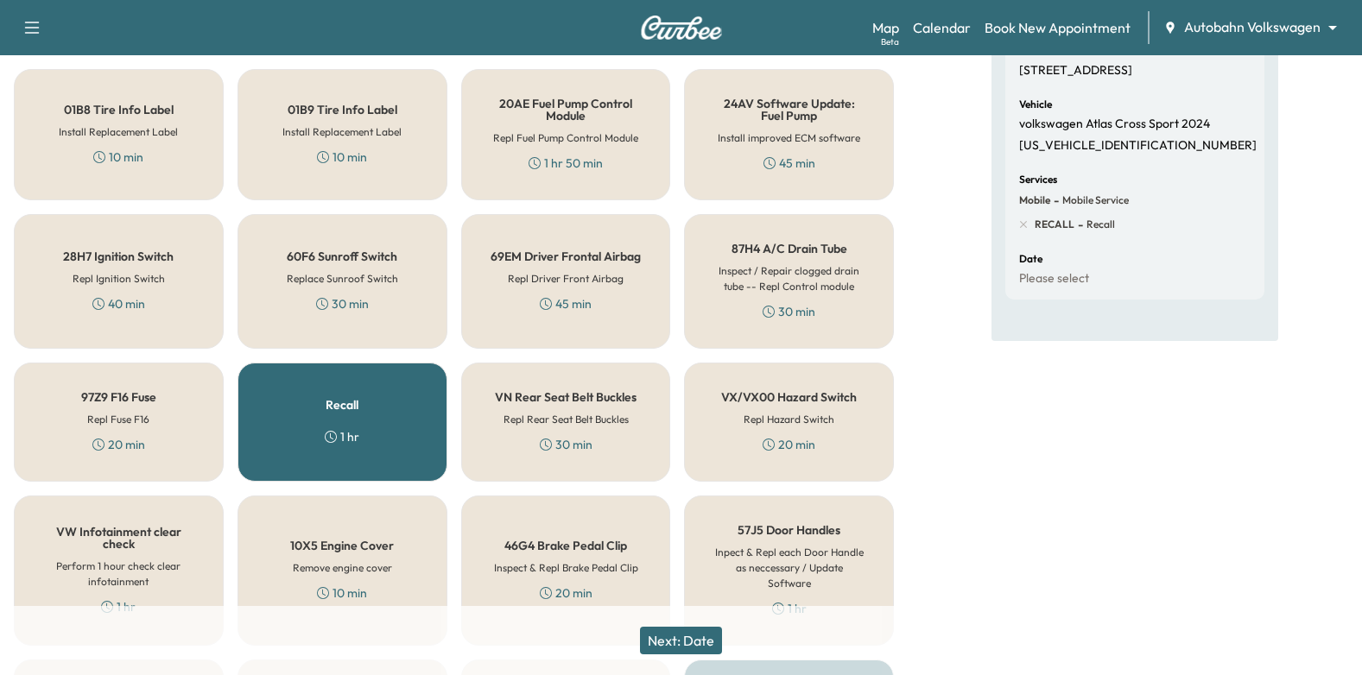
click at [682, 634] on button "Next: Date" at bounding box center [681, 641] width 82 height 28
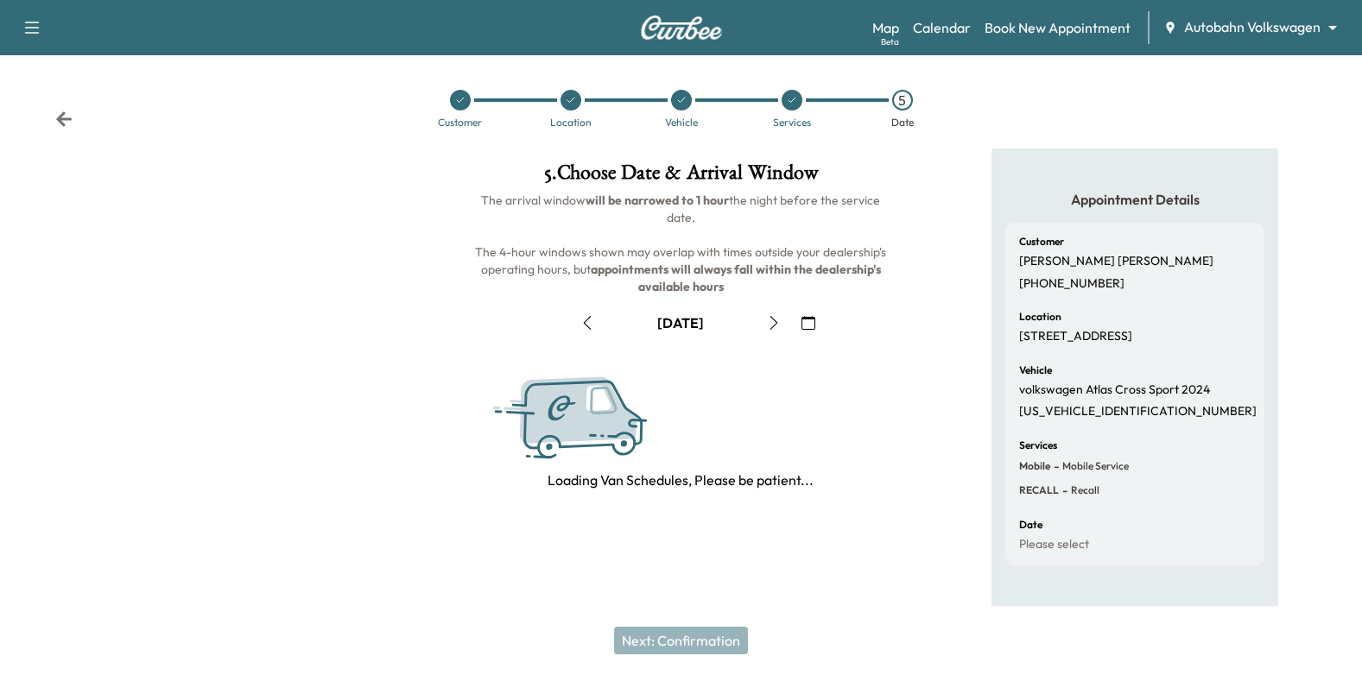
scroll to position [189, 0]
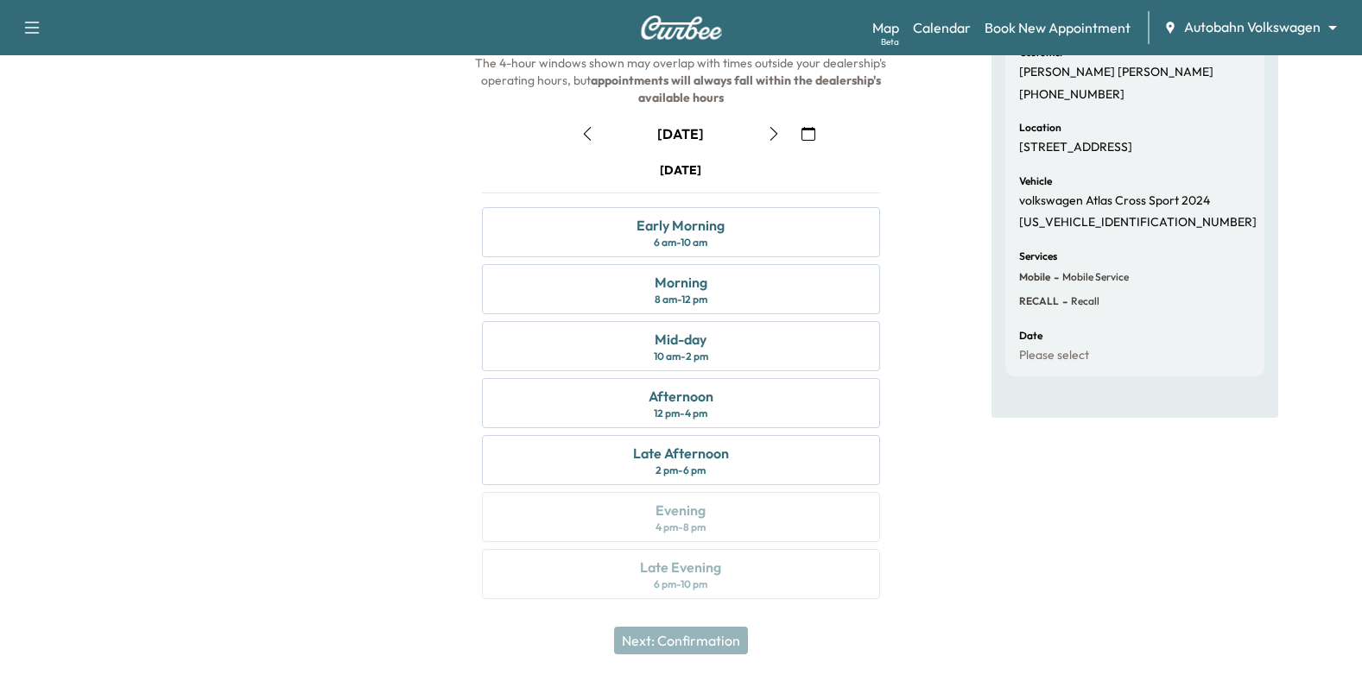
click at [813, 142] on button "button" at bounding box center [808, 134] width 29 height 28
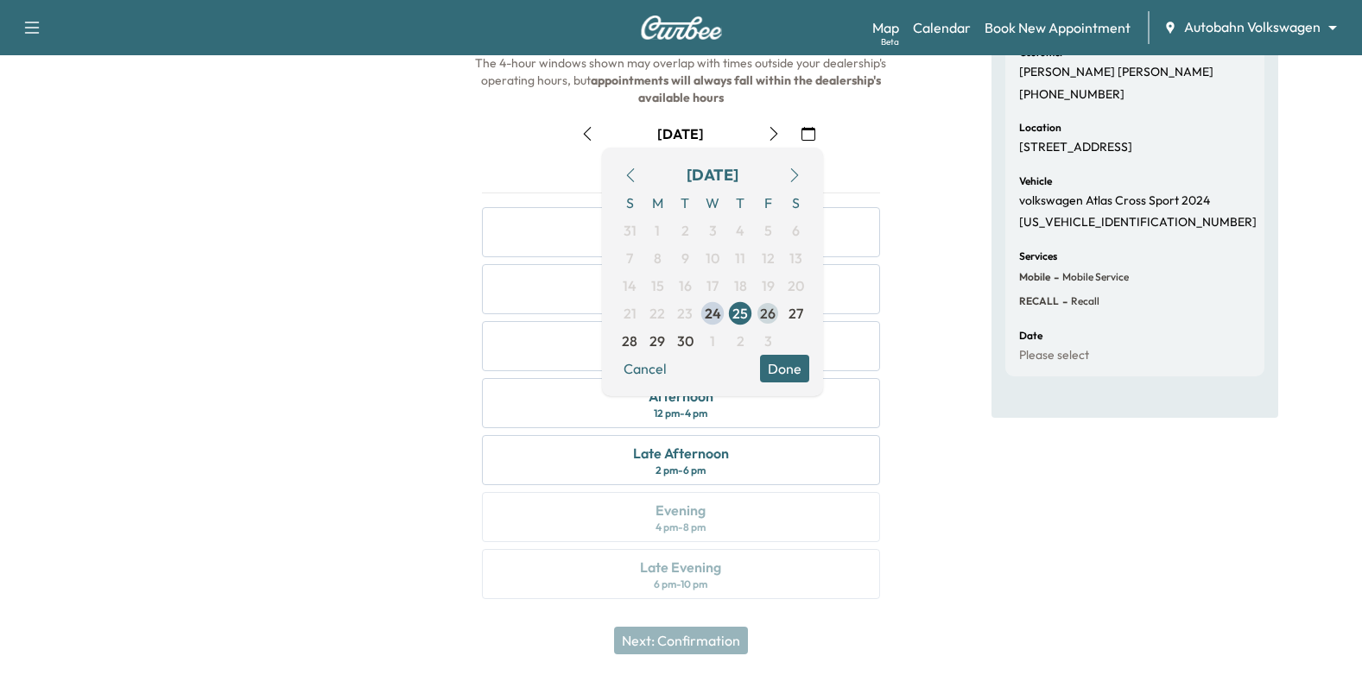
click at [771, 321] on span "26" at bounding box center [768, 313] width 16 height 21
click at [785, 372] on button "Done" at bounding box center [784, 369] width 49 height 28
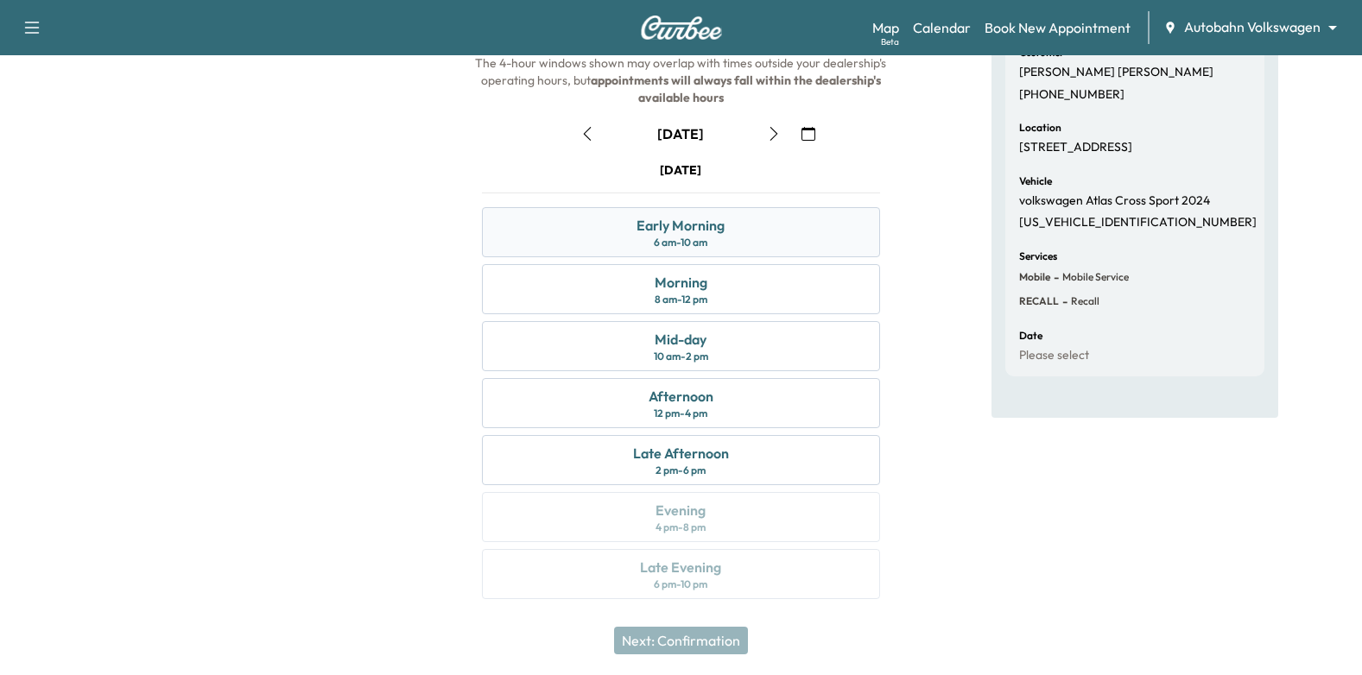
click at [775, 235] on div "Early Morning 6 am - 10 am" at bounding box center [681, 232] width 399 height 50
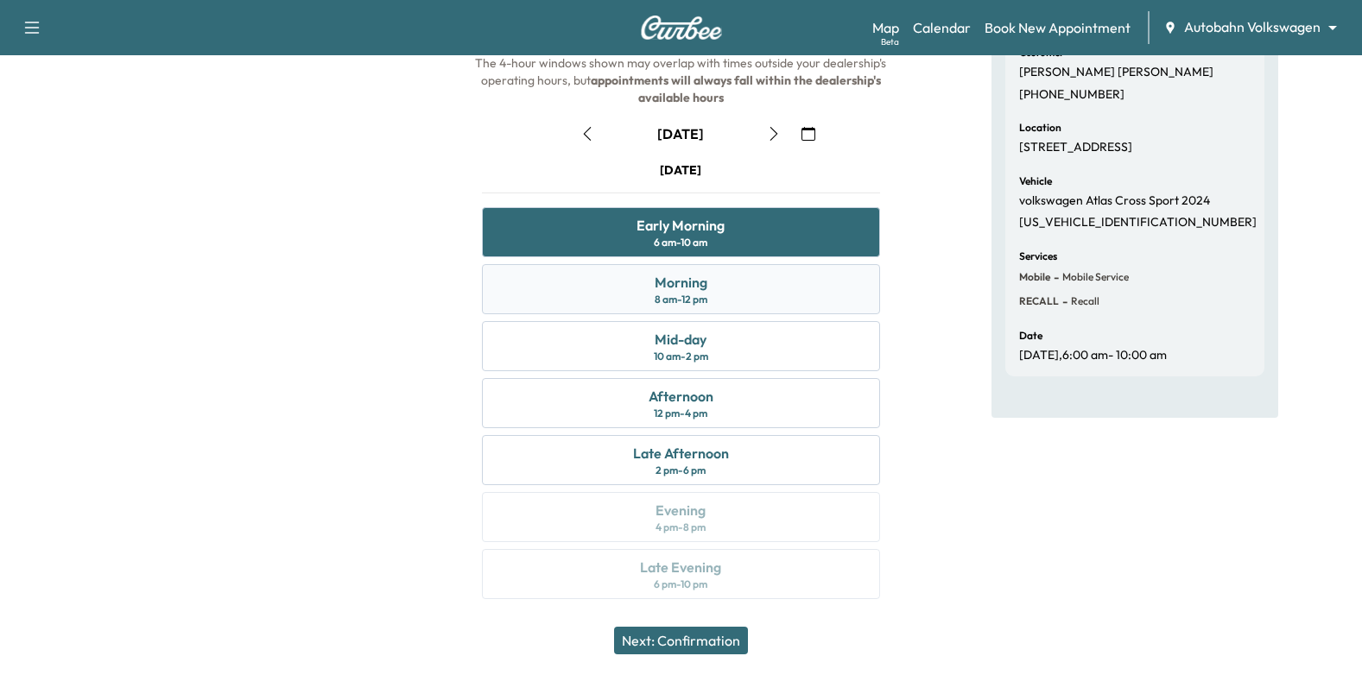
click at [757, 269] on div "Morning 8 am - 12 pm" at bounding box center [681, 289] width 399 height 50
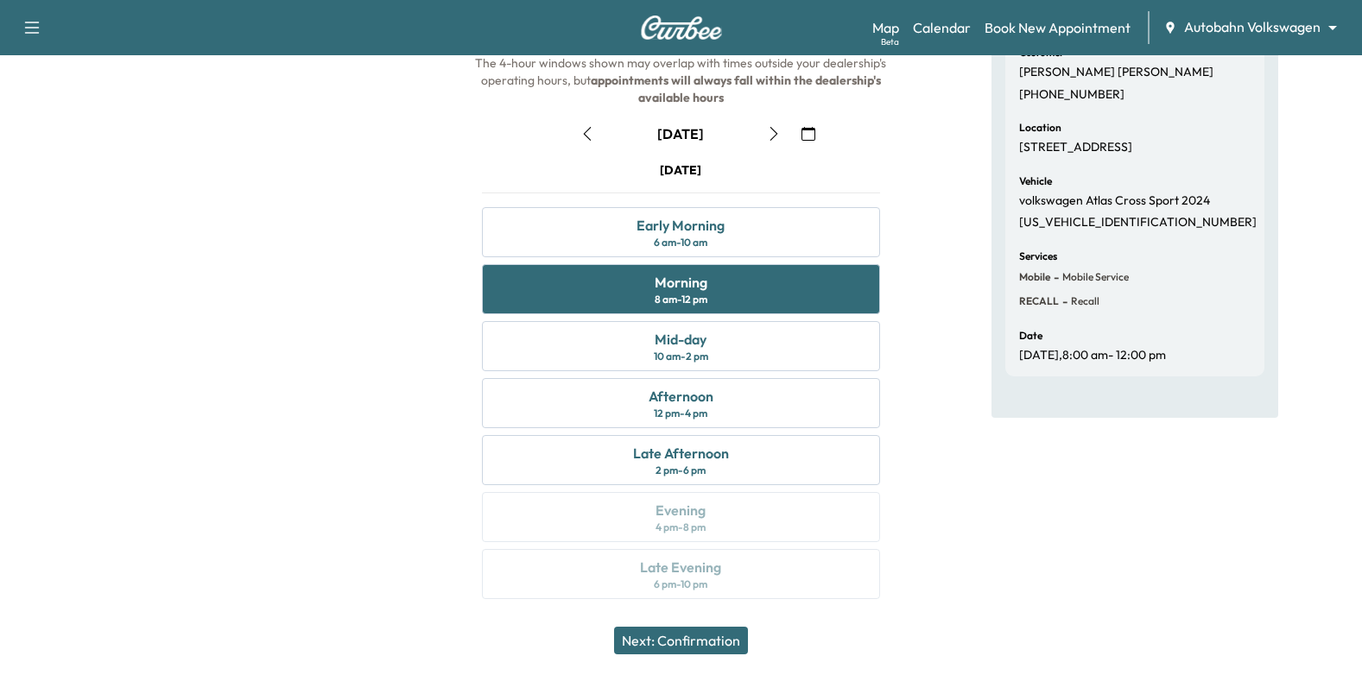
click at [723, 661] on div "Next: Confirmation" at bounding box center [681, 640] width 1362 height 69
click at [720, 638] on button "Next: Confirmation" at bounding box center [681, 641] width 134 height 28
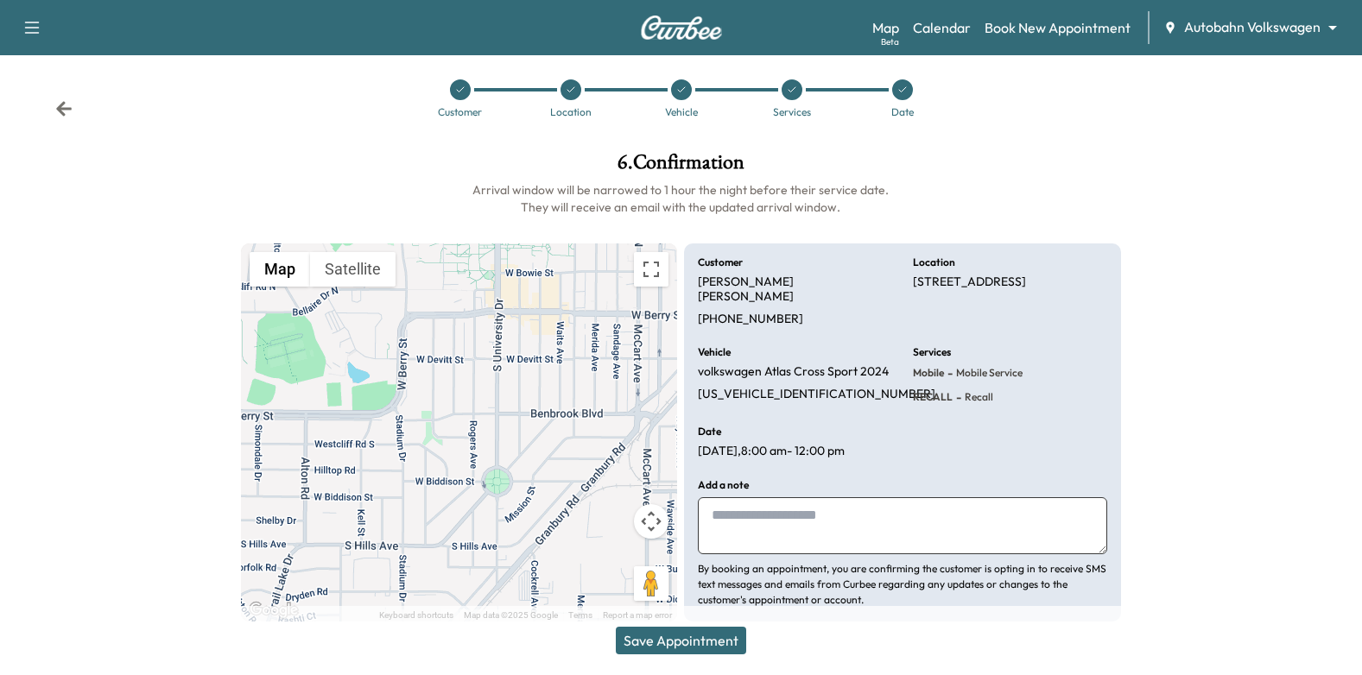
paste textarea "**********"
type textarea "**********"
click at [712, 633] on button "Save Appointment" at bounding box center [681, 641] width 130 height 28
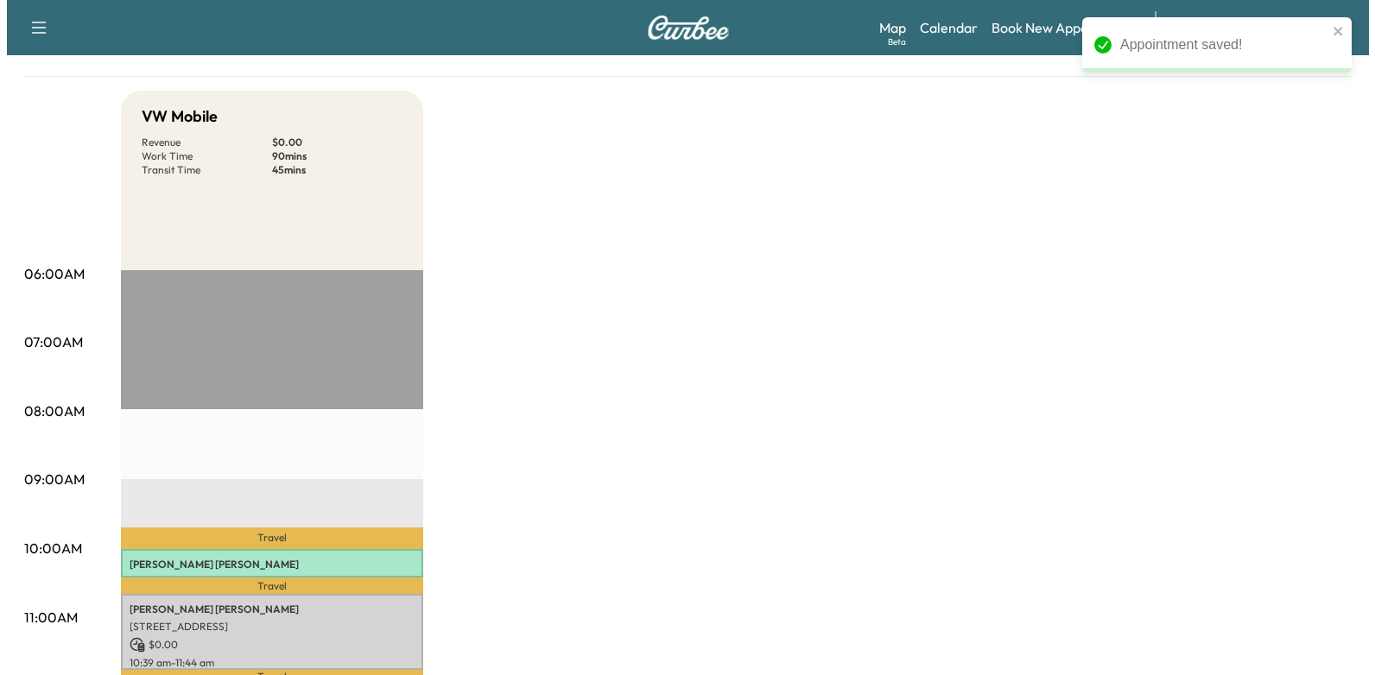
scroll to position [259, 0]
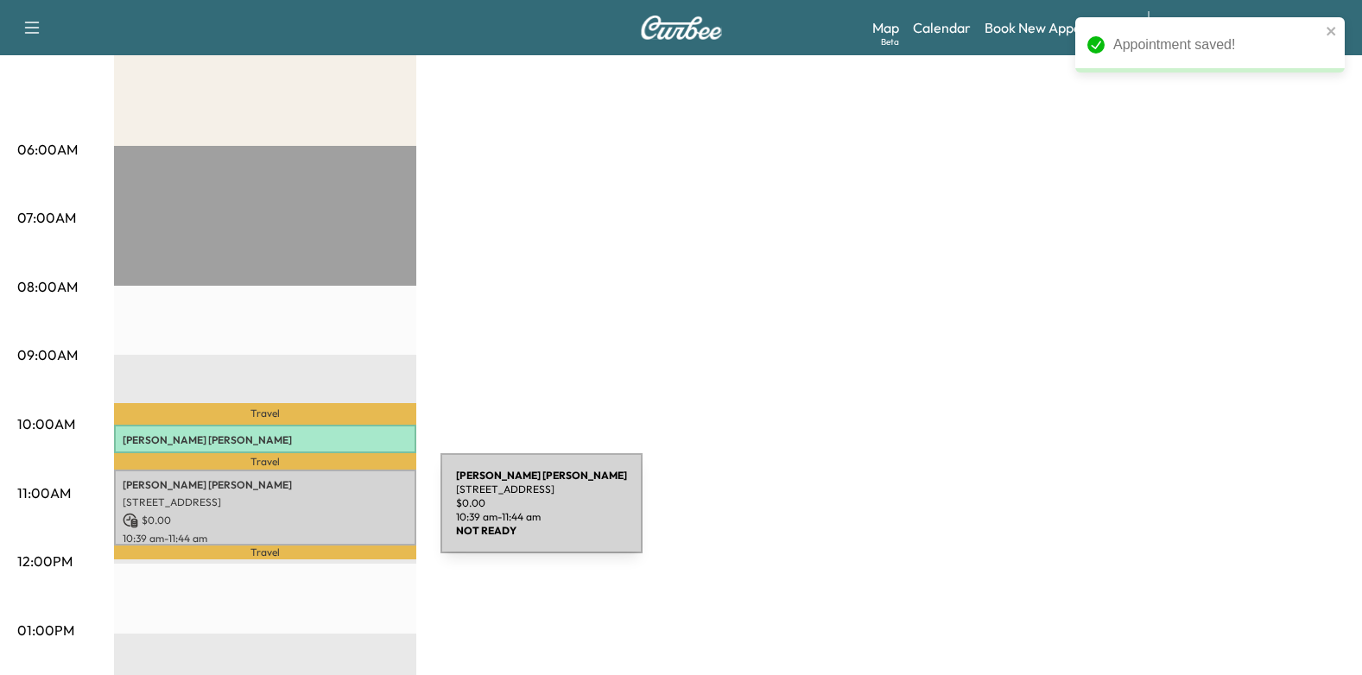
click at [311, 514] on p "$ 0.00" at bounding box center [265, 521] width 285 height 16
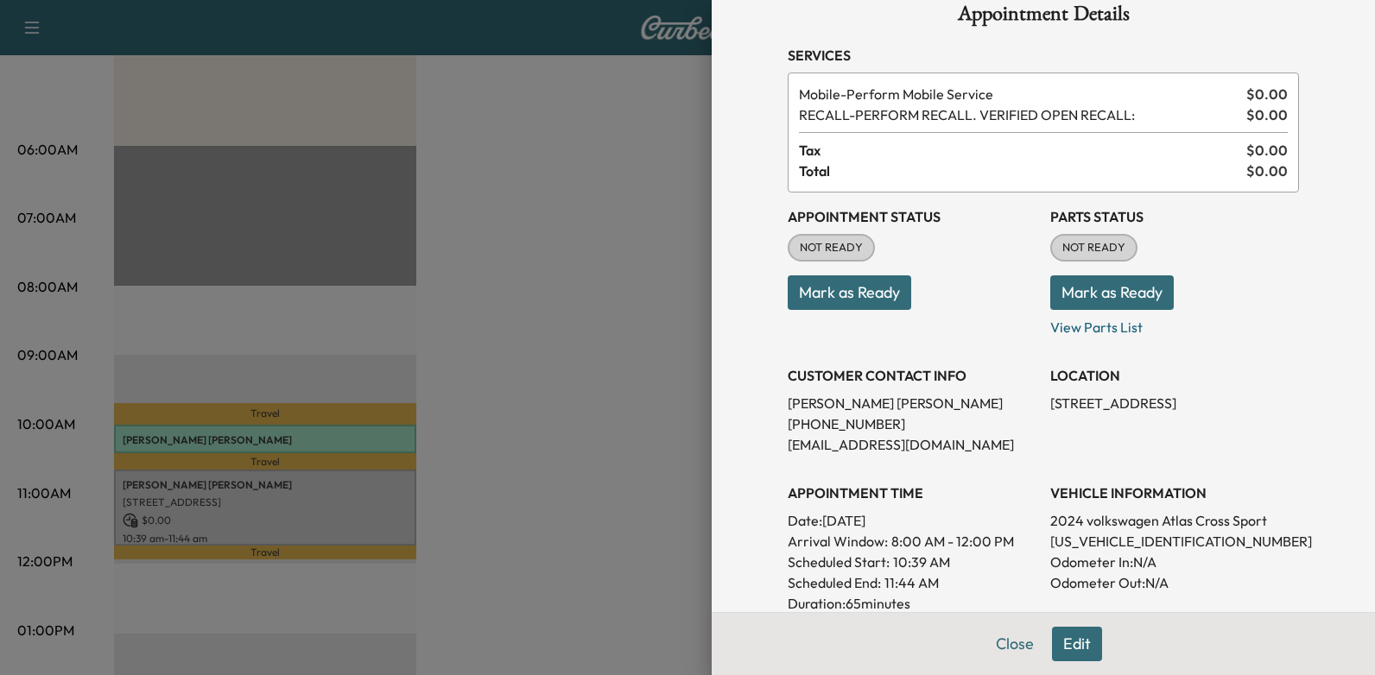
scroll to position [0, 0]
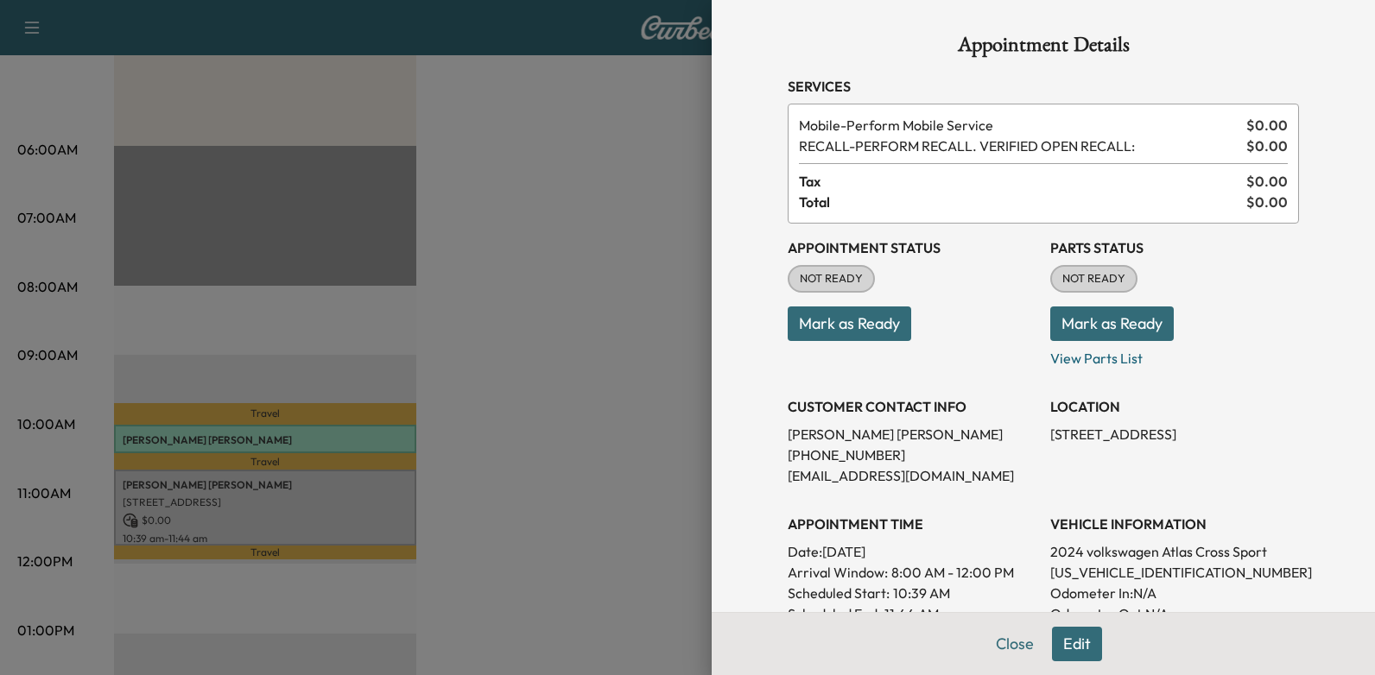
click at [818, 347] on div "Appointment Status NOT READY Mark as Ready" at bounding box center [912, 296] width 249 height 145
click at [822, 323] on button "Mark as Ready" at bounding box center [849, 324] width 123 height 35
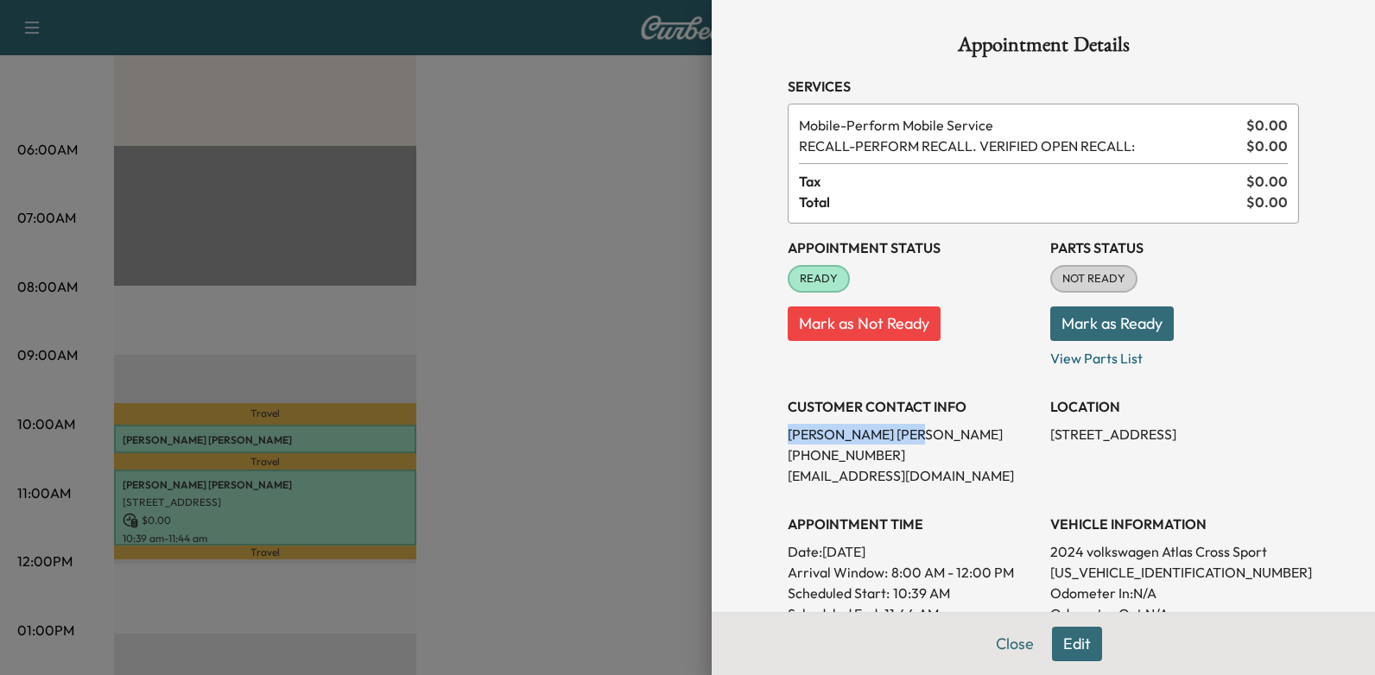
drag, startPoint x: 775, startPoint y: 435, endPoint x: 848, endPoint y: 434, distance: 73.4
click at [848, 434] on p "[PERSON_NAME]" at bounding box center [912, 434] width 249 height 21
drag, startPoint x: 848, startPoint y: 434, endPoint x: 813, endPoint y: 442, distance: 35.6
copy p "[PERSON_NAME]"
drag, startPoint x: 814, startPoint y: 550, endPoint x: 950, endPoint y: 555, distance: 135.7
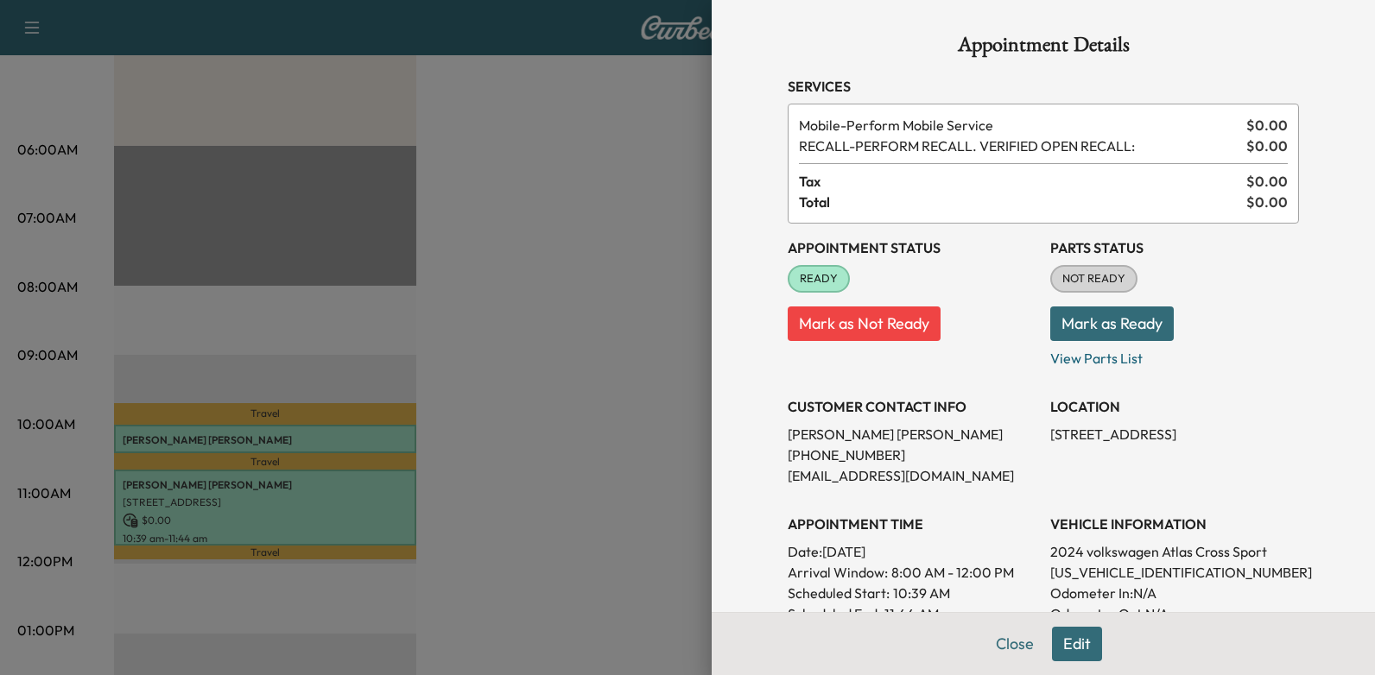
click at [950, 555] on p "Date: [DATE]" at bounding box center [912, 551] width 249 height 21
drag, startPoint x: 950, startPoint y: 555, endPoint x: 924, endPoint y: 554, distance: 26.0
copy p "[DATE]"
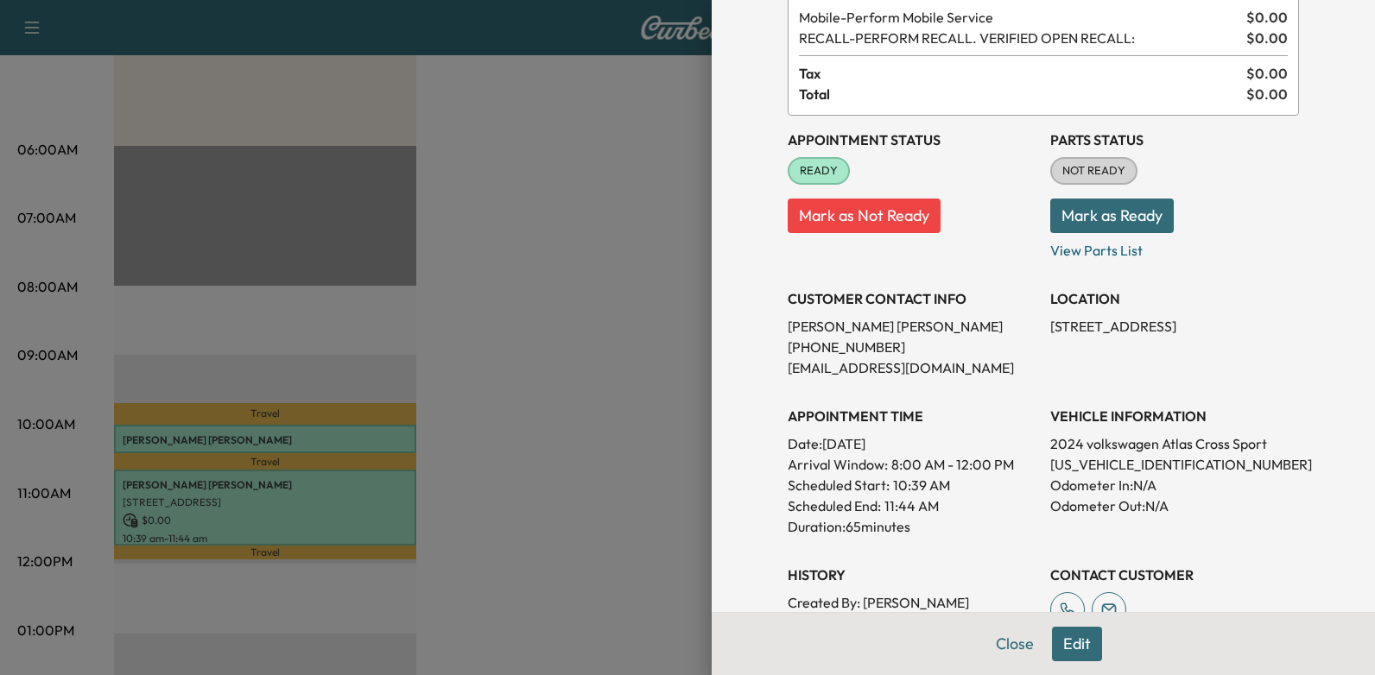
scroll to position [489, 0]
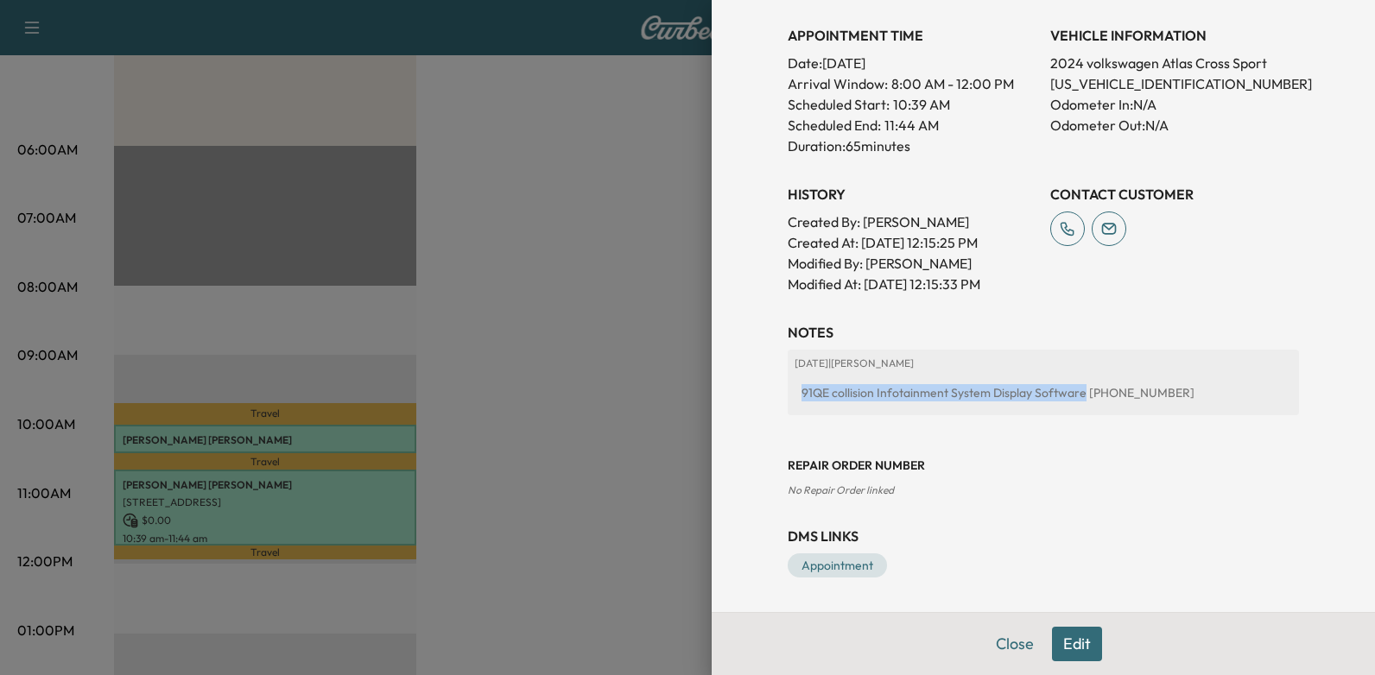
drag, startPoint x: 790, startPoint y: 397, endPoint x: 1068, endPoint y: 409, distance: 278.3
click at [1068, 409] on div "[DATE] | [PERSON_NAME] 91QE collision Infotainment System Display Software [PHO…" at bounding box center [1043, 383] width 511 height 66
drag, startPoint x: 1068, startPoint y: 409, endPoint x: 1053, endPoint y: 390, distance: 24.5
copy div "91QE collision Infotainment System Display Software"
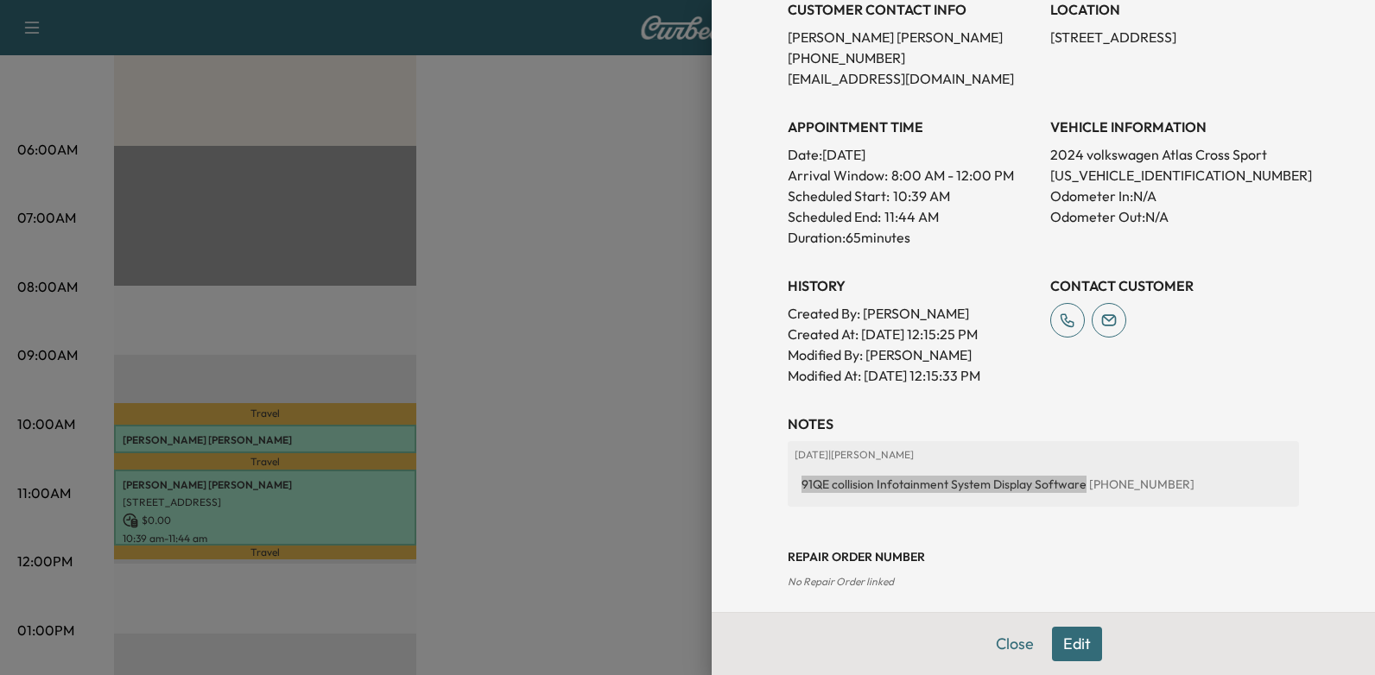
scroll to position [230, 0]
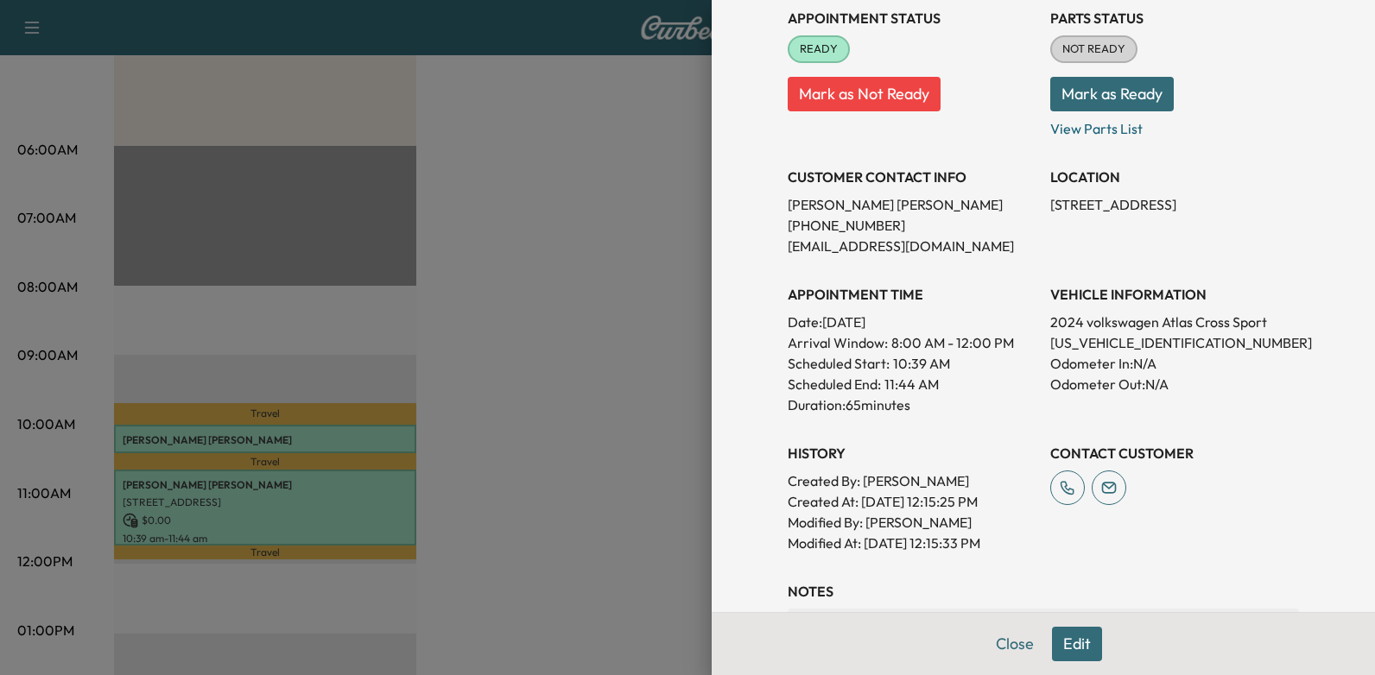
click at [544, 262] on div at bounding box center [687, 337] width 1375 height 675
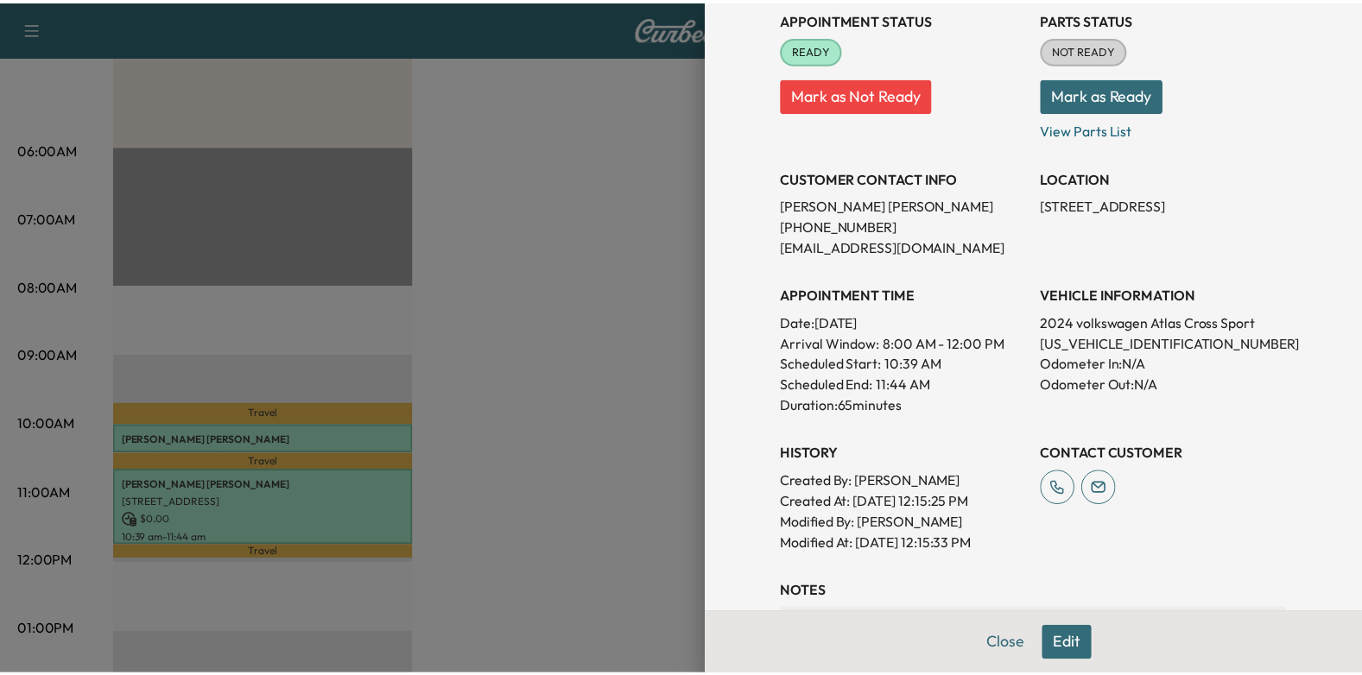
scroll to position [0, 0]
